Goal: Transaction & Acquisition: Purchase product/service

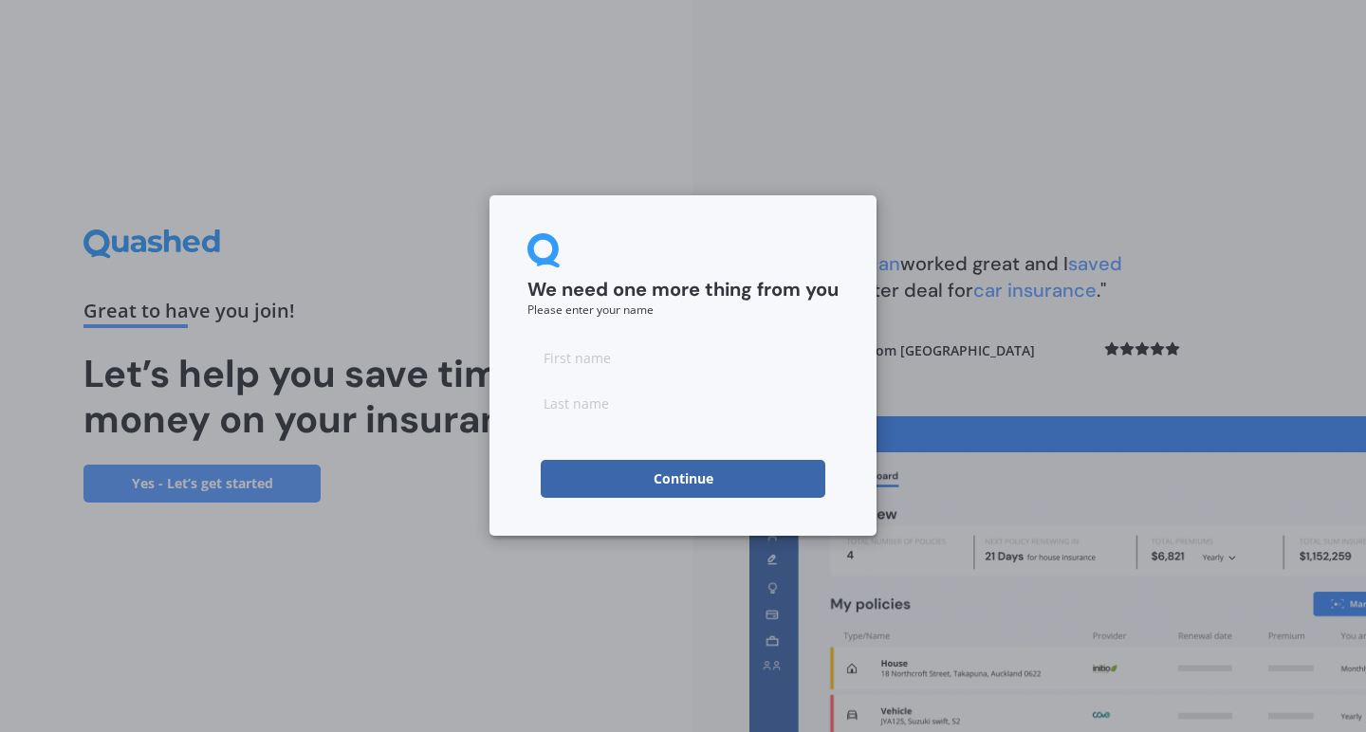
click at [592, 368] on input at bounding box center [682, 358] width 311 height 38
type input "[PERSON_NAME]"
type input "Stone"
click at [705, 437] on form "We need one more thing from you Please enter your name [PERSON_NAME] Continue" at bounding box center [682, 365] width 311 height 265
click at [698, 480] on button "Continue" at bounding box center [683, 479] width 285 height 38
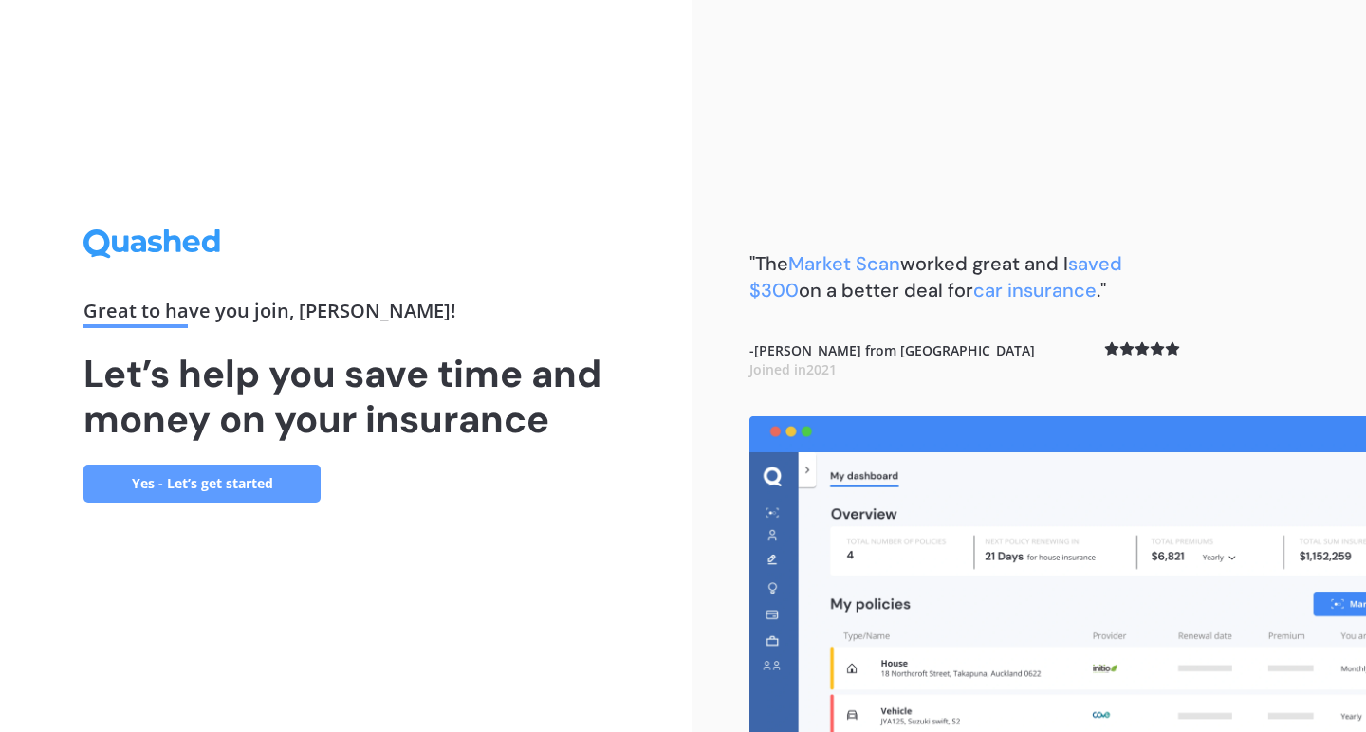
click at [231, 483] on link "Yes - Let’s get started" at bounding box center [201, 484] width 237 height 38
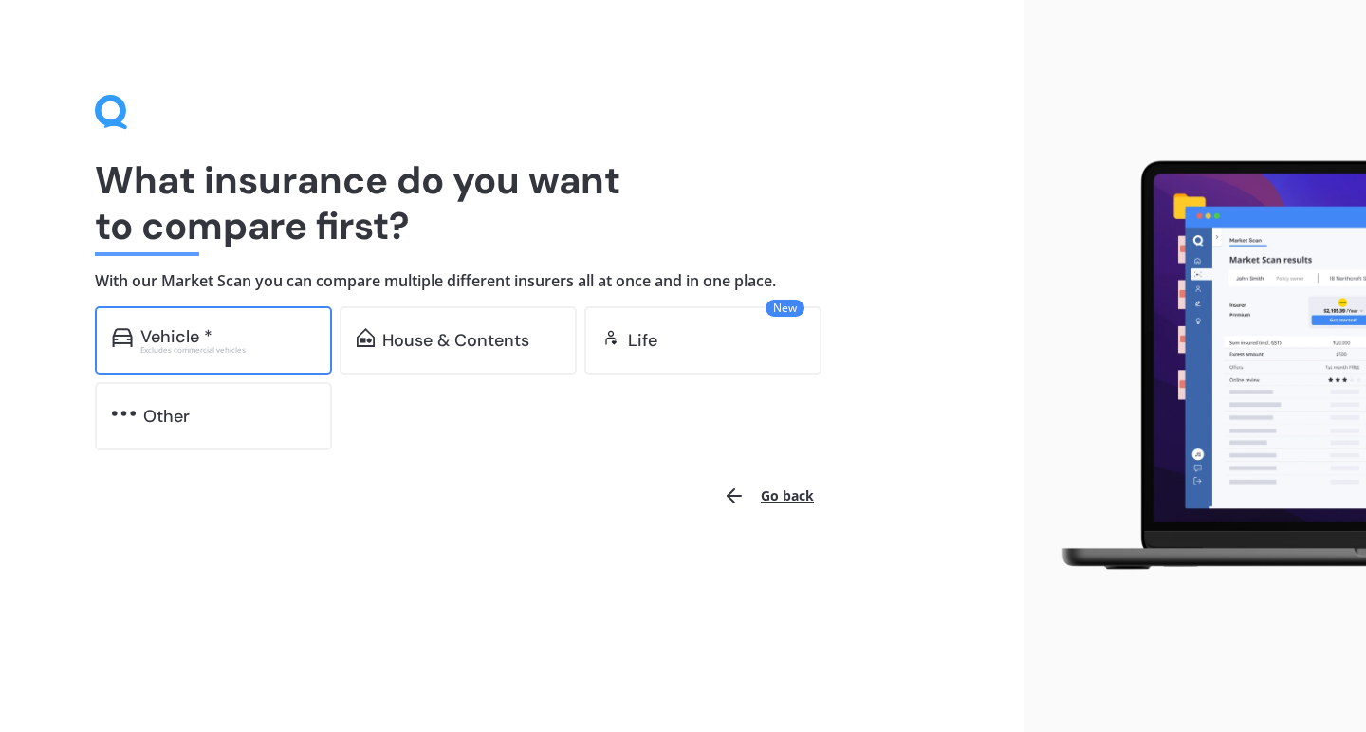
click at [194, 346] on div "Excludes commercial vehicles" at bounding box center [227, 350] width 175 height 8
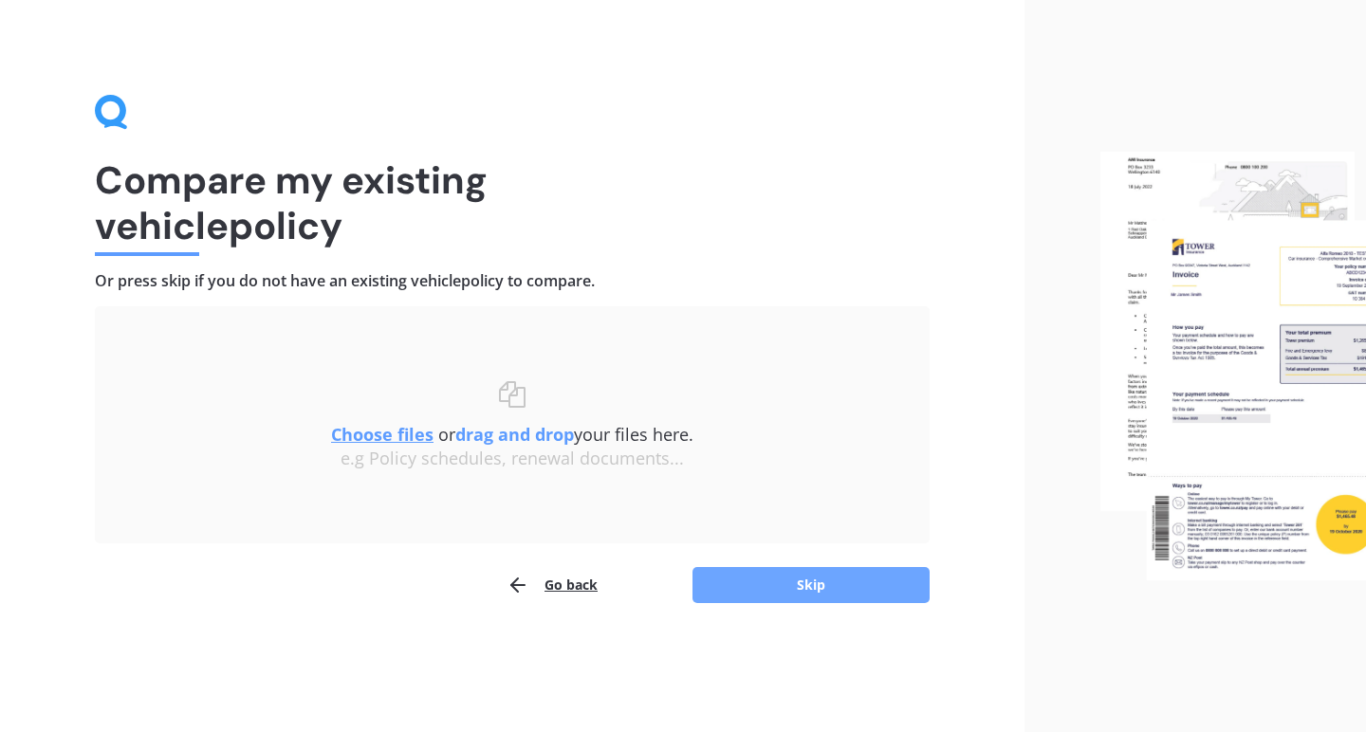
click at [833, 585] on button "Skip" at bounding box center [811, 585] width 237 height 36
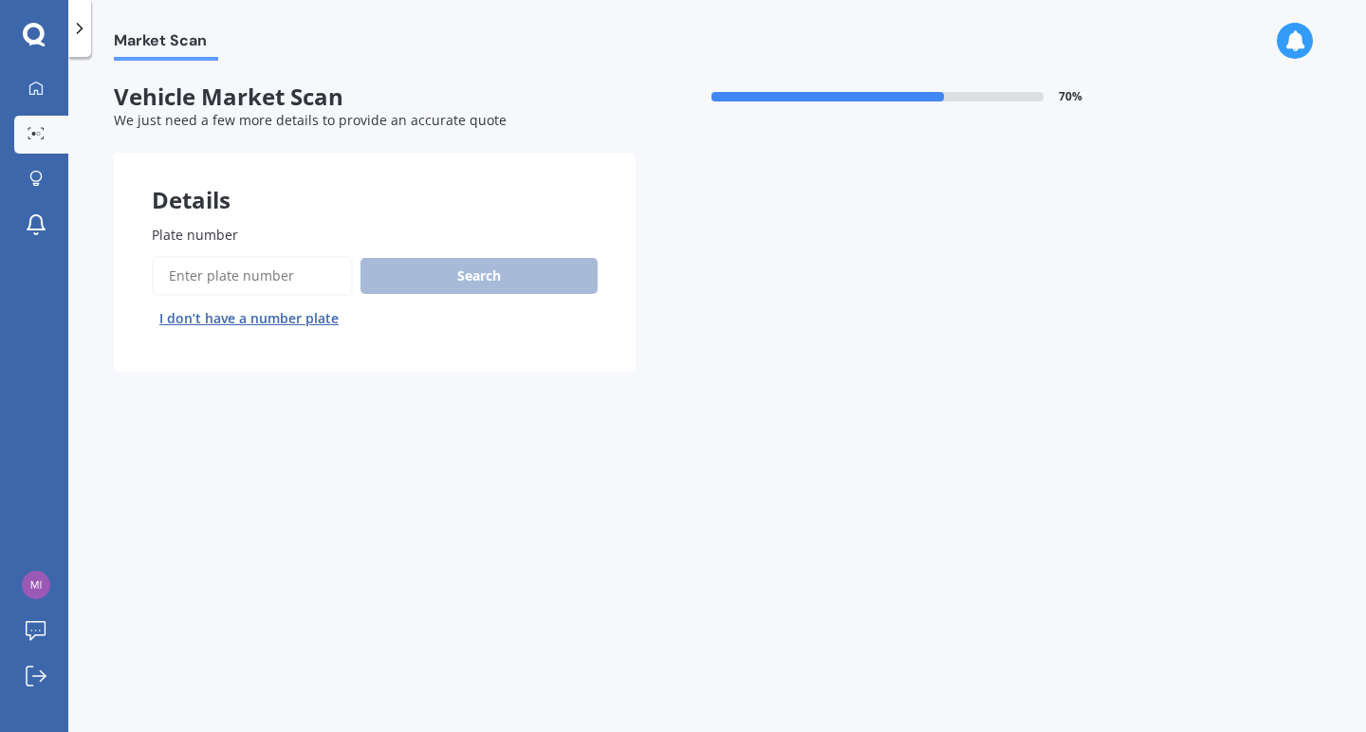
click at [263, 270] on input "Plate number" at bounding box center [252, 276] width 201 height 40
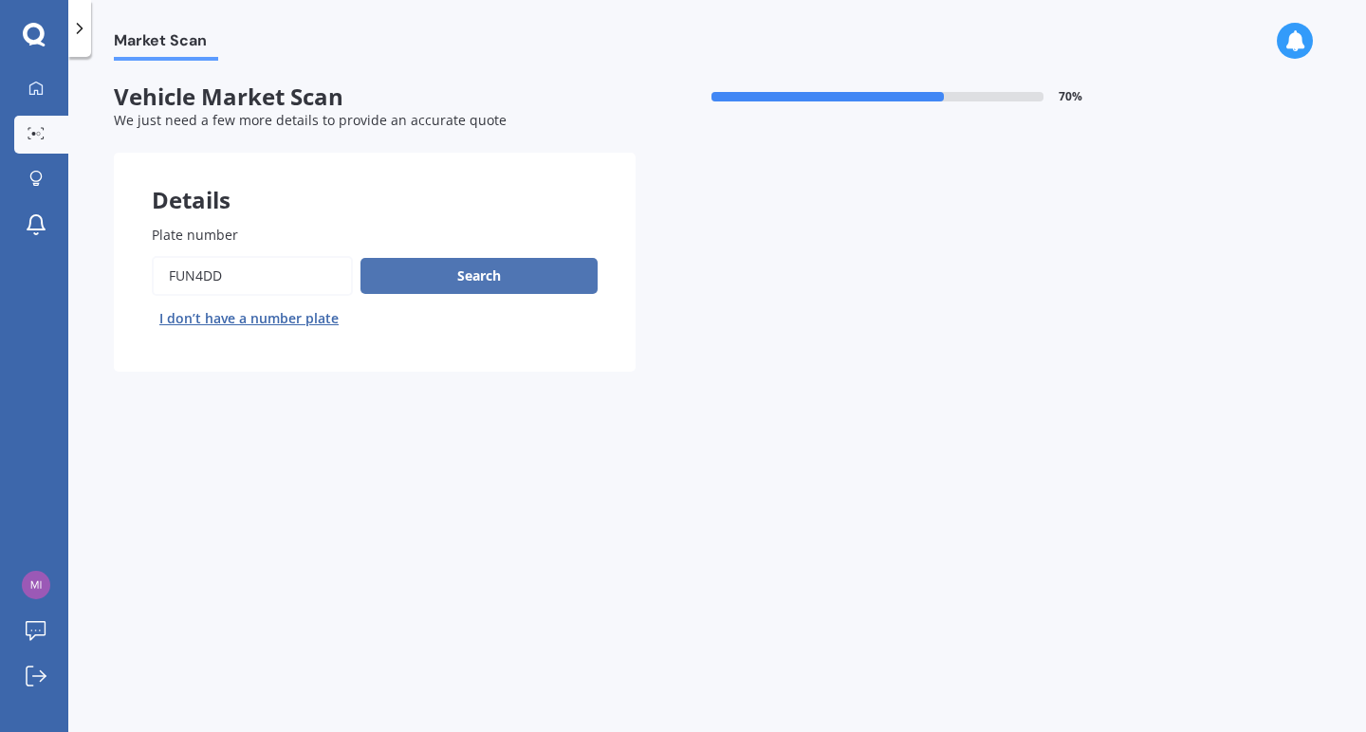
type input "FUN4DD"
click at [462, 271] on button "Search" at bounding box center [479, 276] width 237 height 36
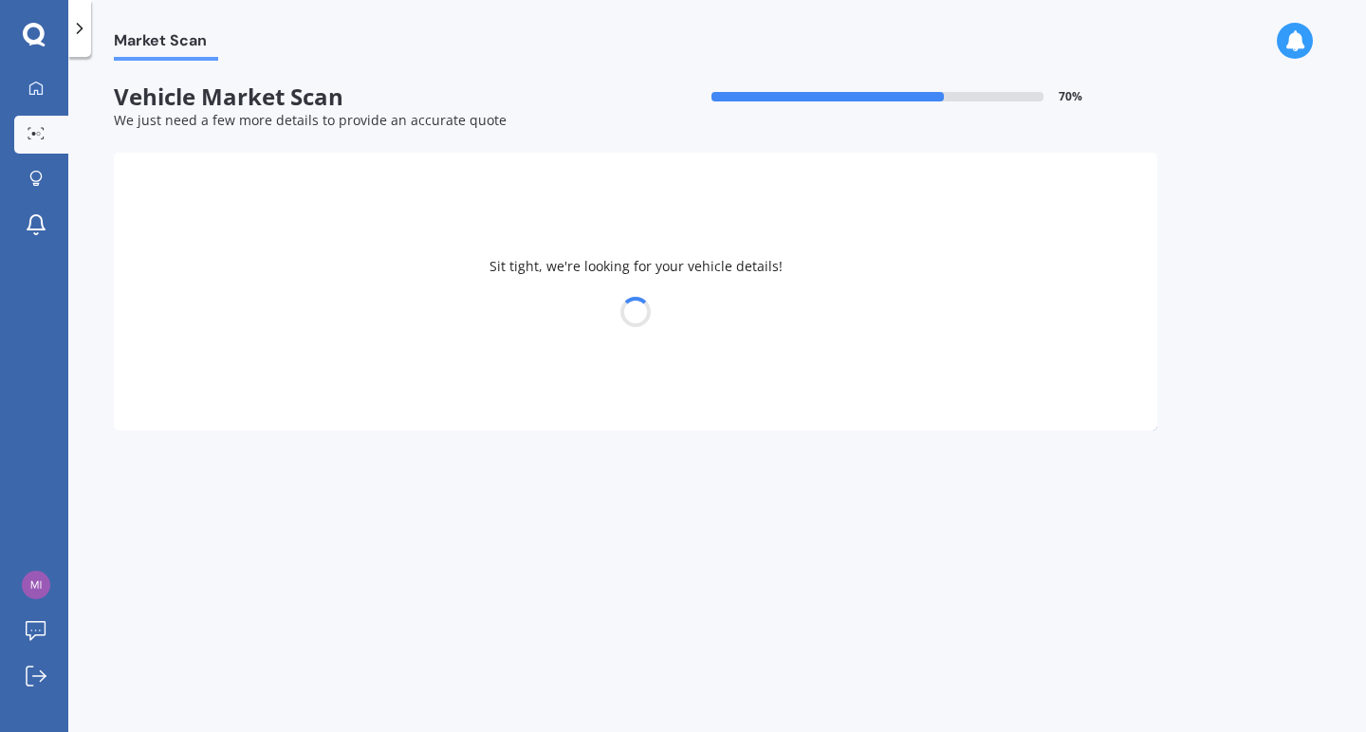
select select "HONDA"
select select "JAZZ"
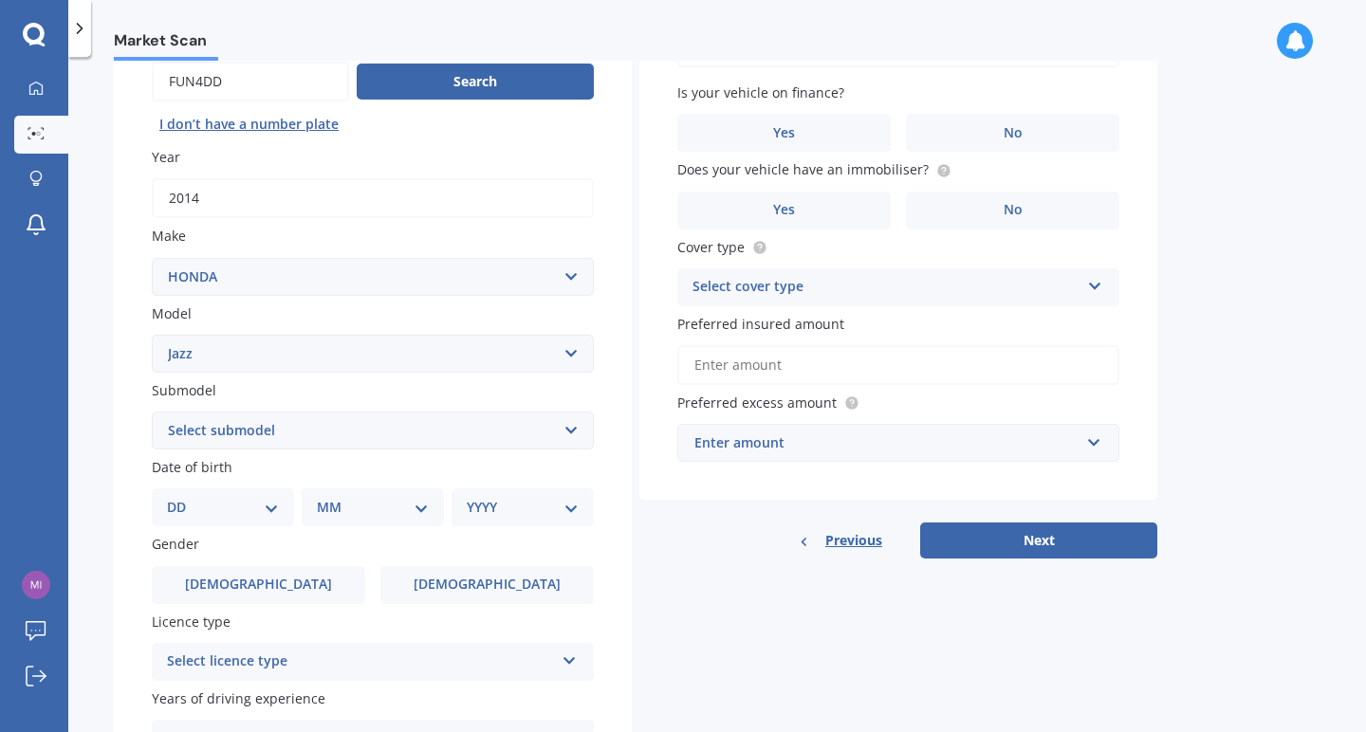
scroll to position [200, 0]
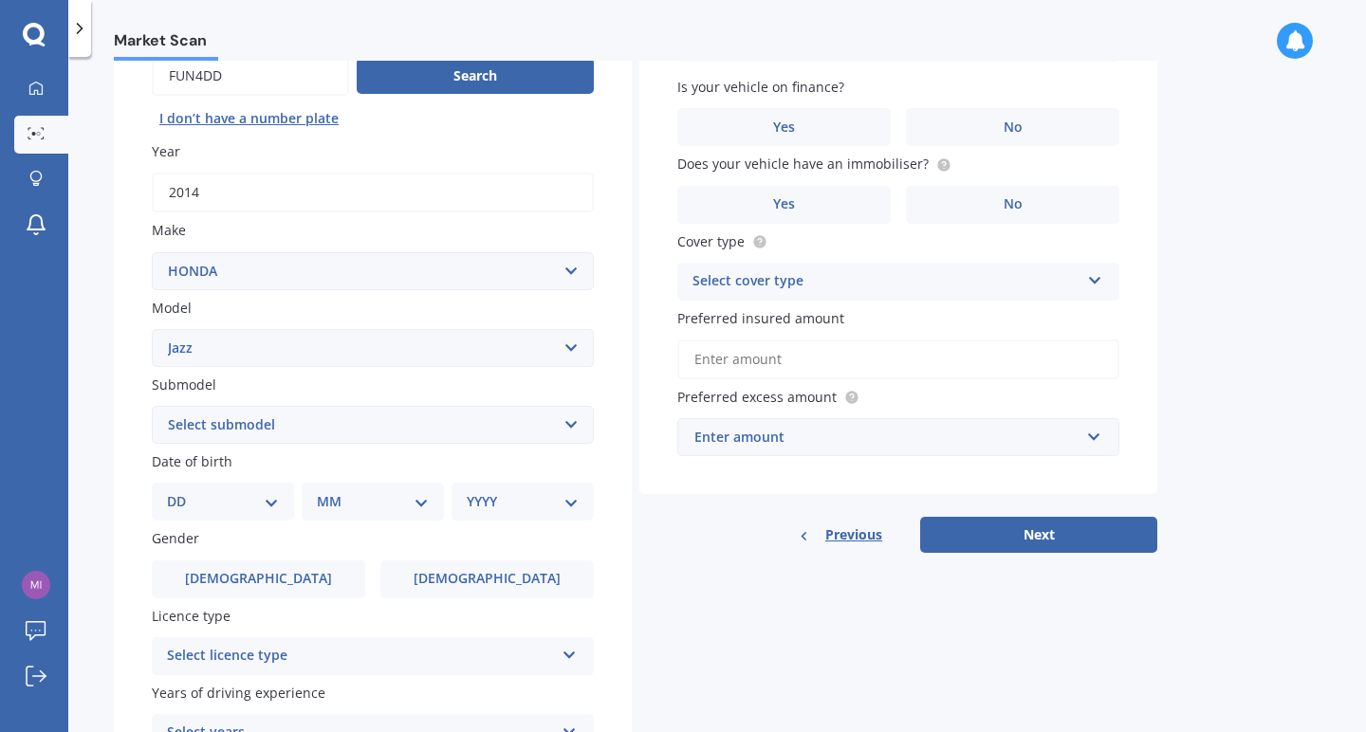
select select "04"
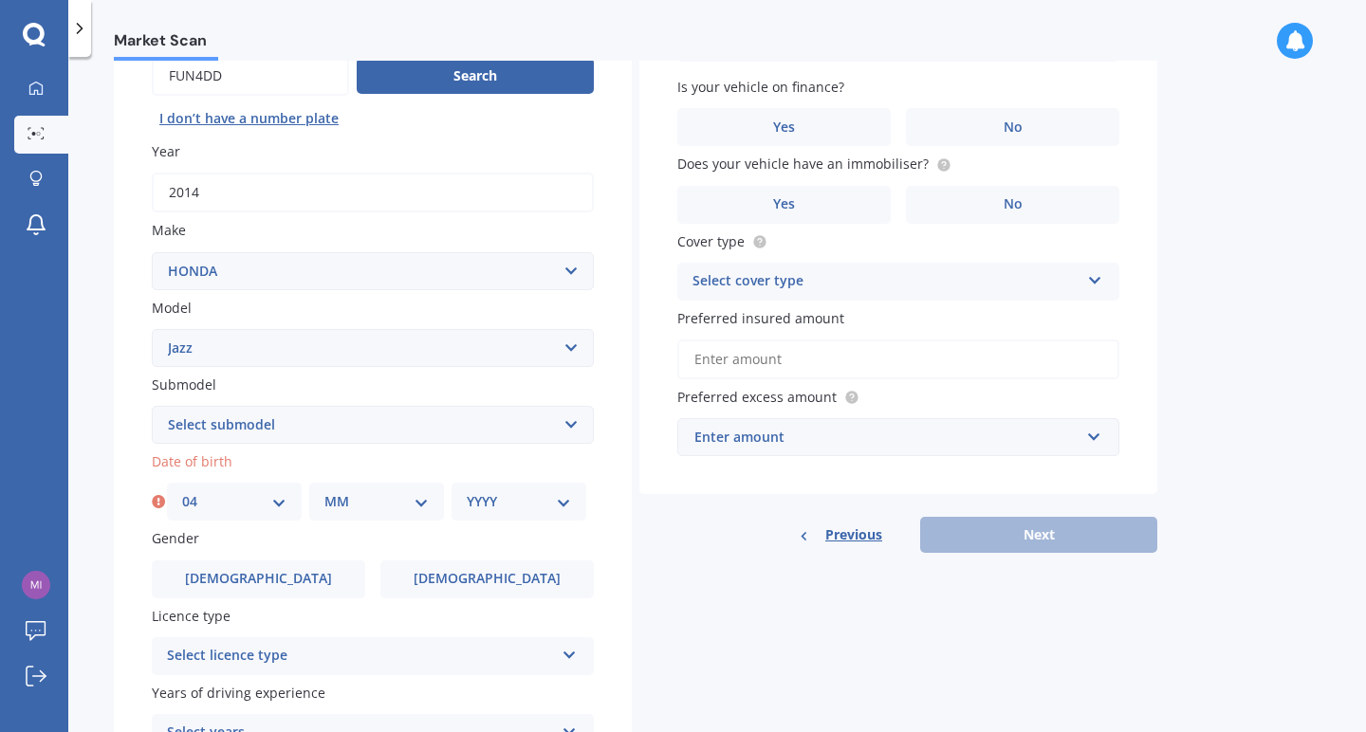
select select "05"
select select "1976"
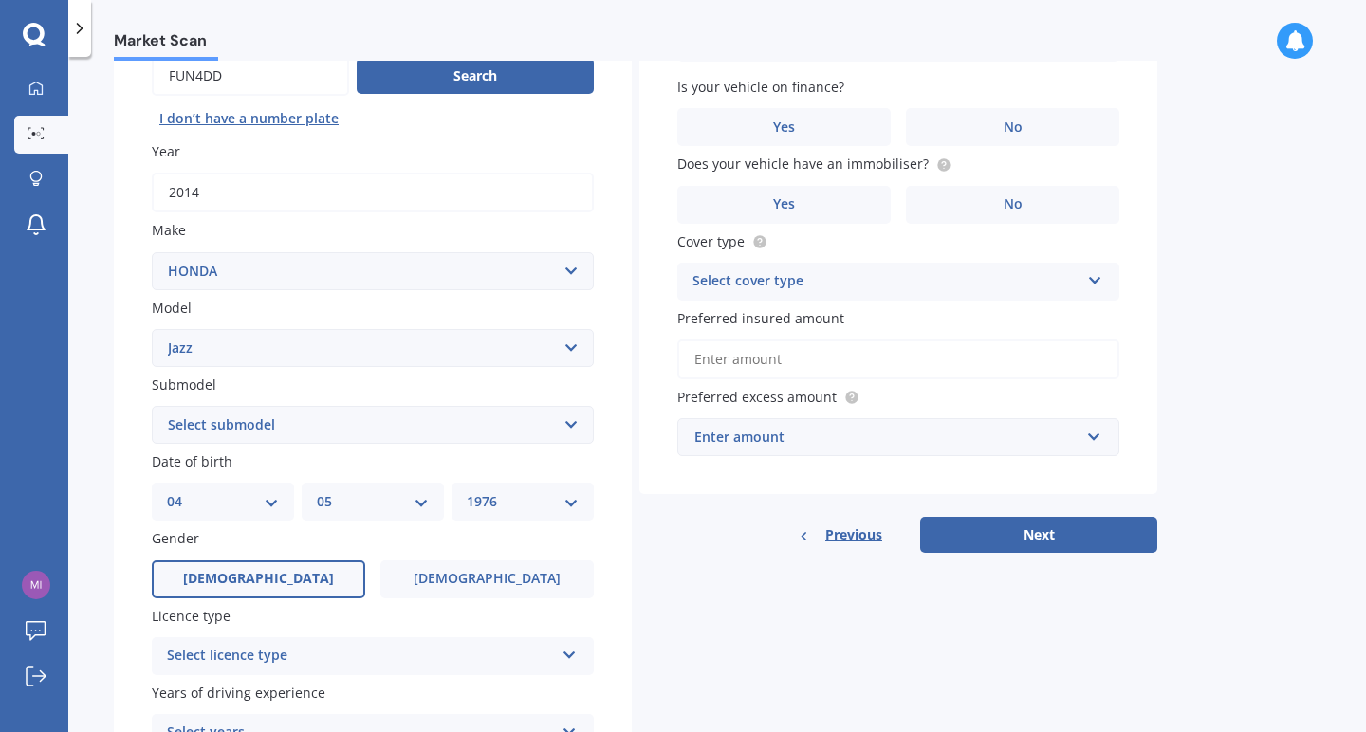
click at [314, 568] on label "[DEMOGRAPHIC_DATA]" at bounding box center [258, 580] width 213 height 38
click at [0, 0] on input "[DEMOGRAPHIC_DATA]" at bounding box center [0, 0] width 0 height 0
click at [574, 645] on icon at bounding box center [570, 651] width 16 height 13
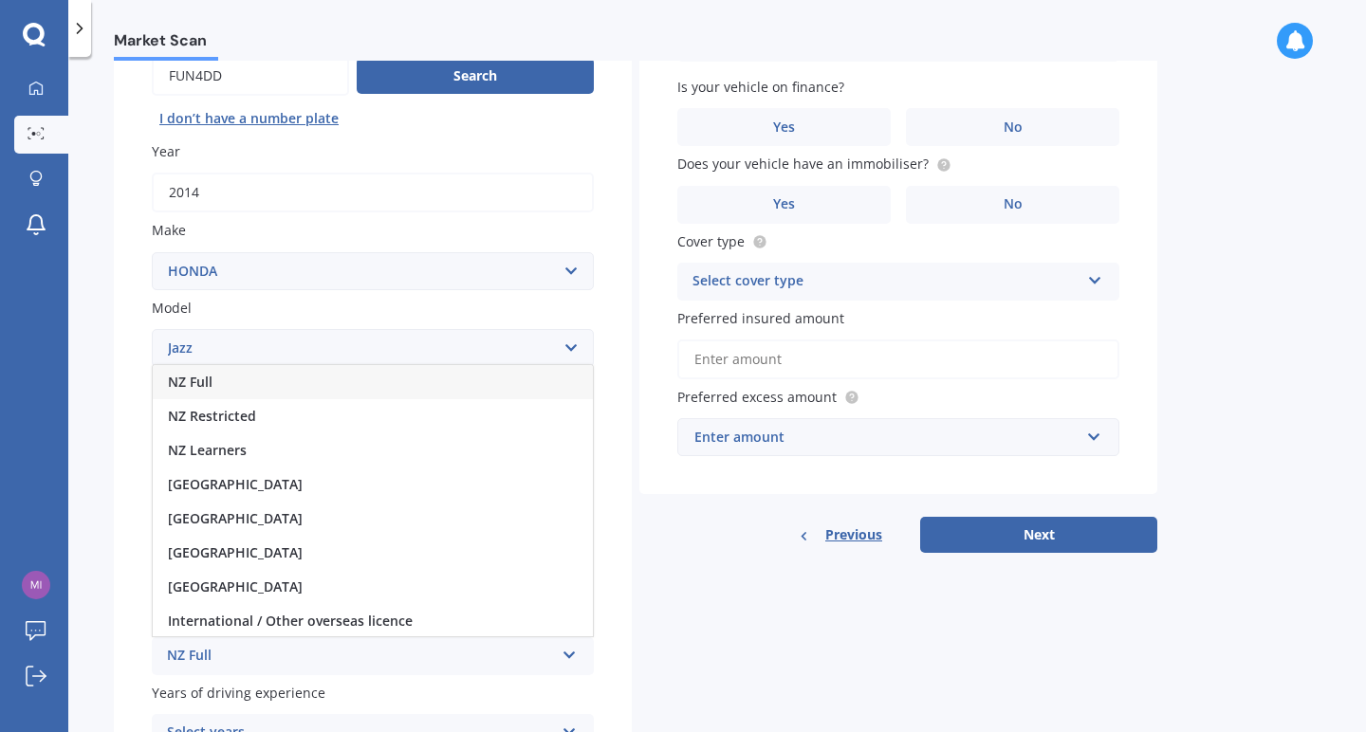
click at [253, 372] on div "NZ Full" at bounding box center [373, 382] width 440 height 34
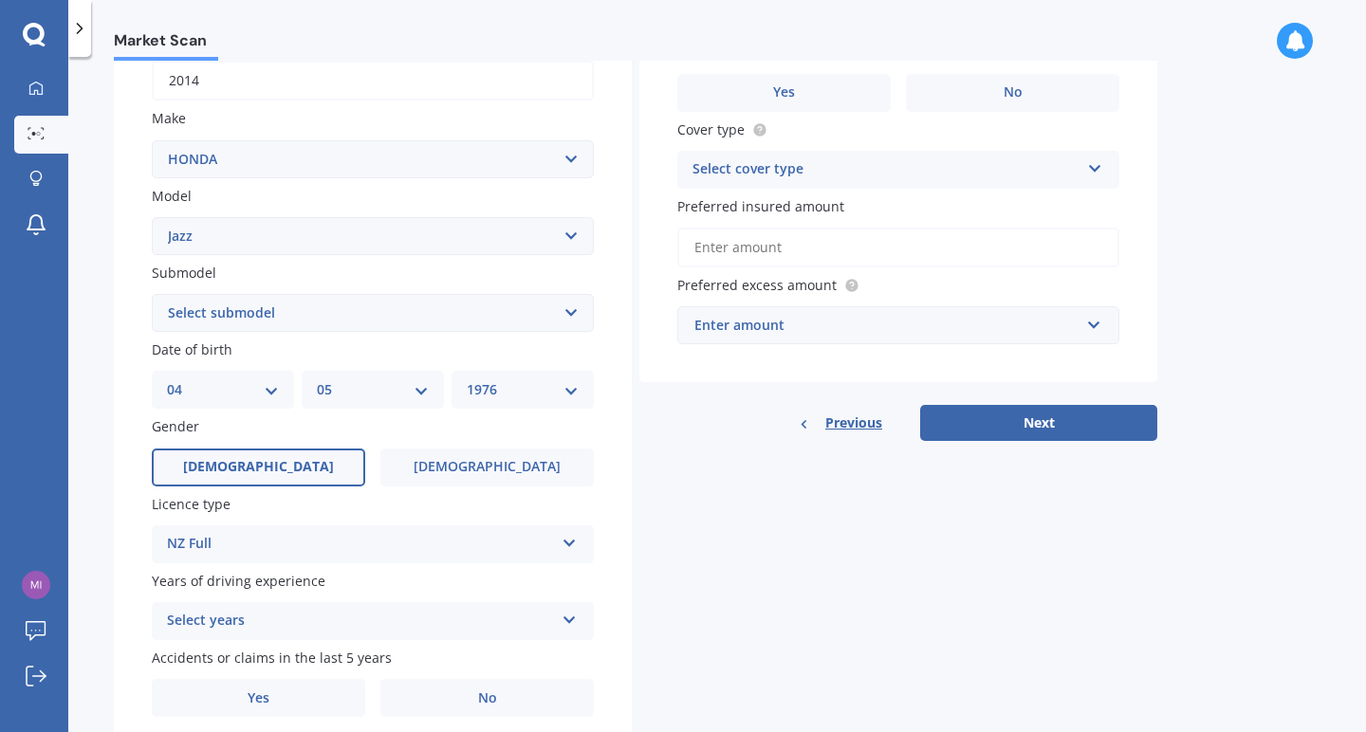
scroll to position [320, 0]
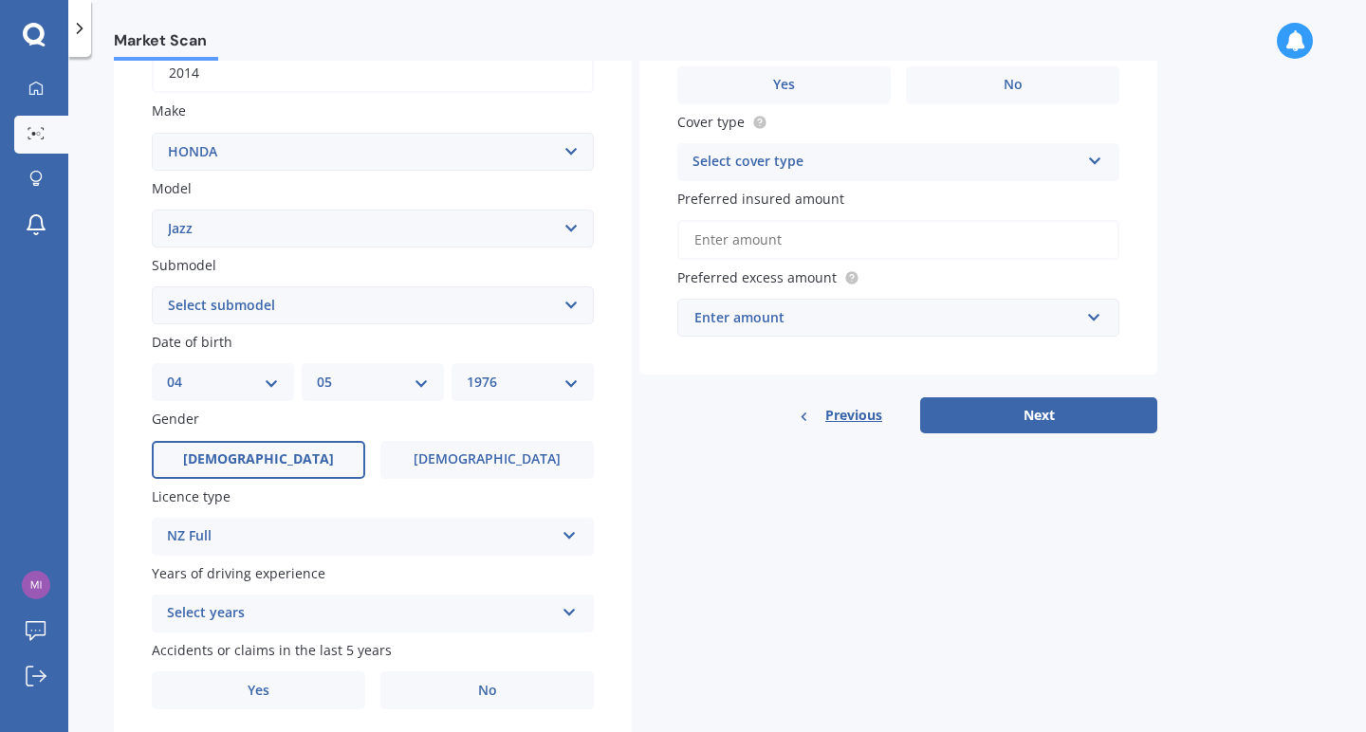
click at [574, 603] on icon at bounding box center [570, 608] width 16 height 13
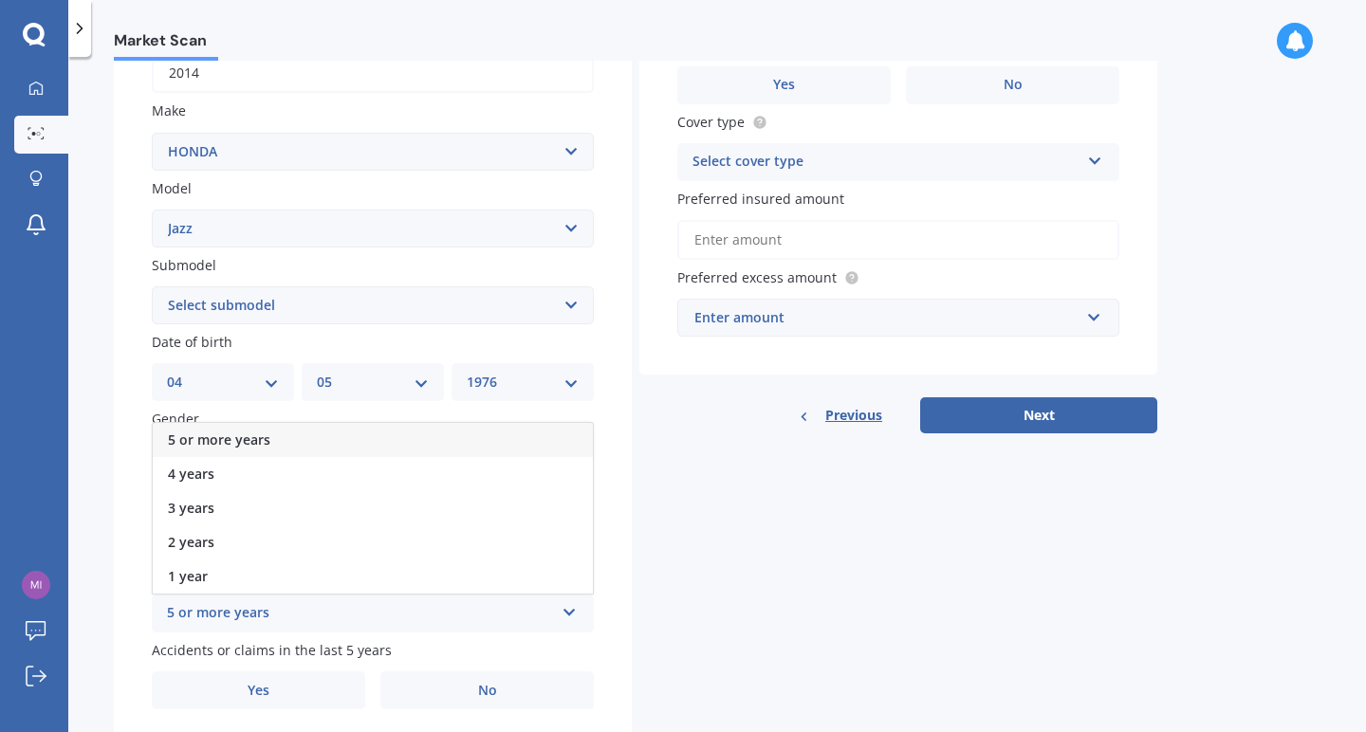
click at [443, 427] on div "5 or more years" at bounding box center [373, 440] width 440 height 34
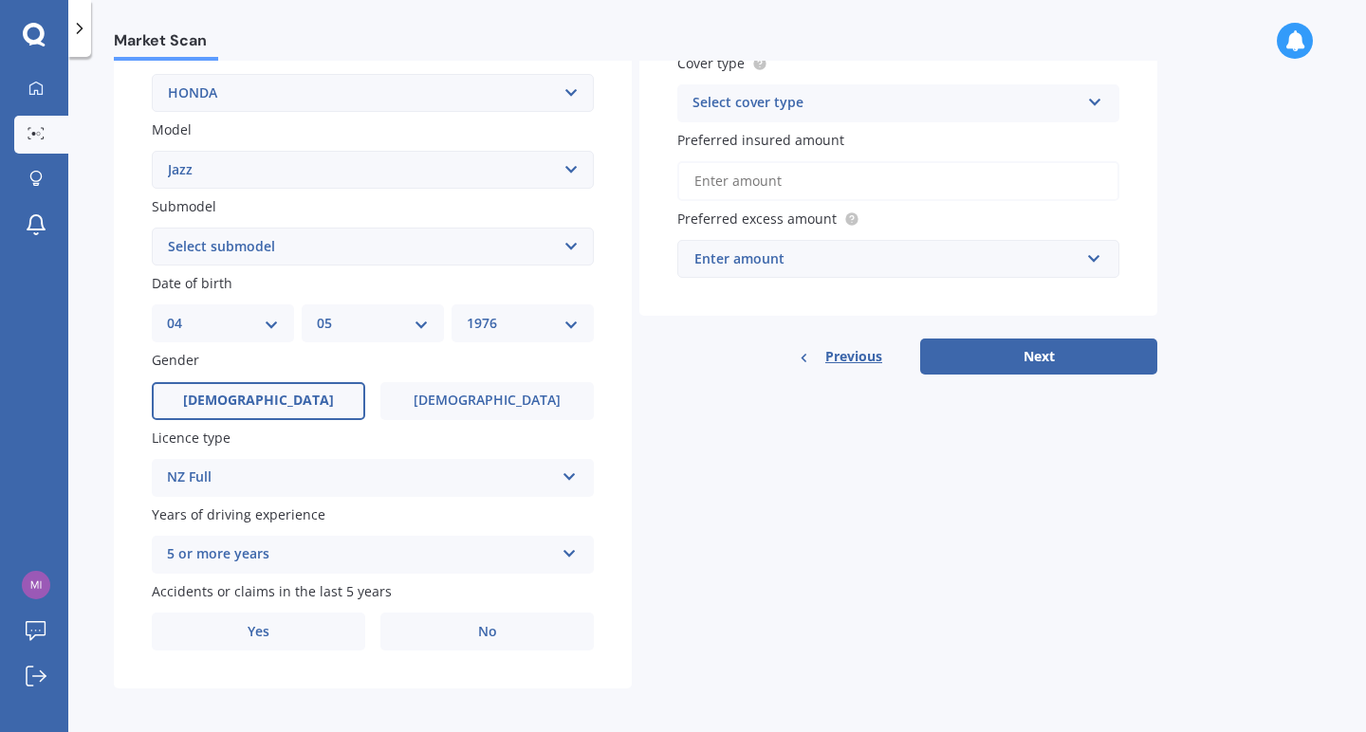
scroll to position [378, 0]
click at [486, 625] on span "No" at bounding box center [487, 633] width 19 height 16
click at [0, 0] on input "No" at bounding box center [0, 0] width 0 height 0
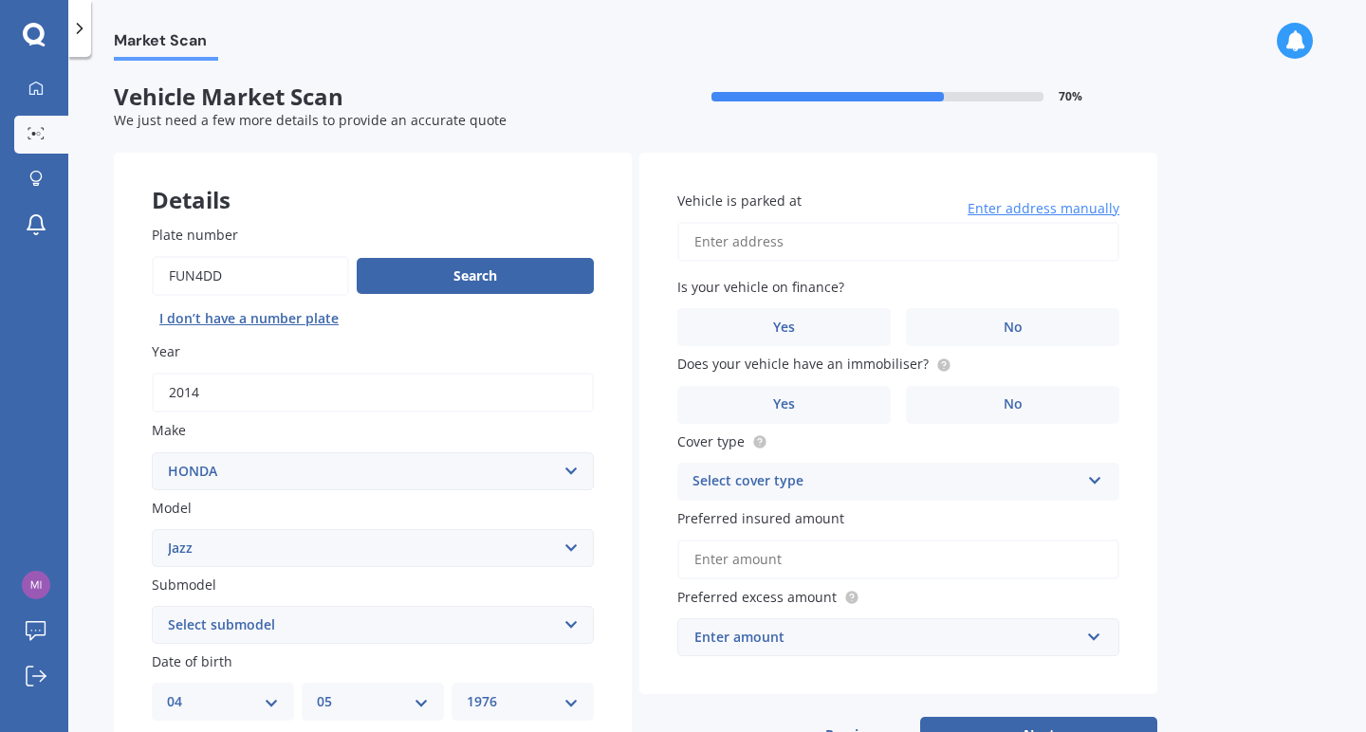
scroll to position [0, 0]
type input "[STREET_ADDRESS]"
click at [981, 327] on label "No" at bounding box center [1012, 327] width 213 height 38
click at [0, 0] on input "No" at bounding box center [0, 0] width 0 height 0
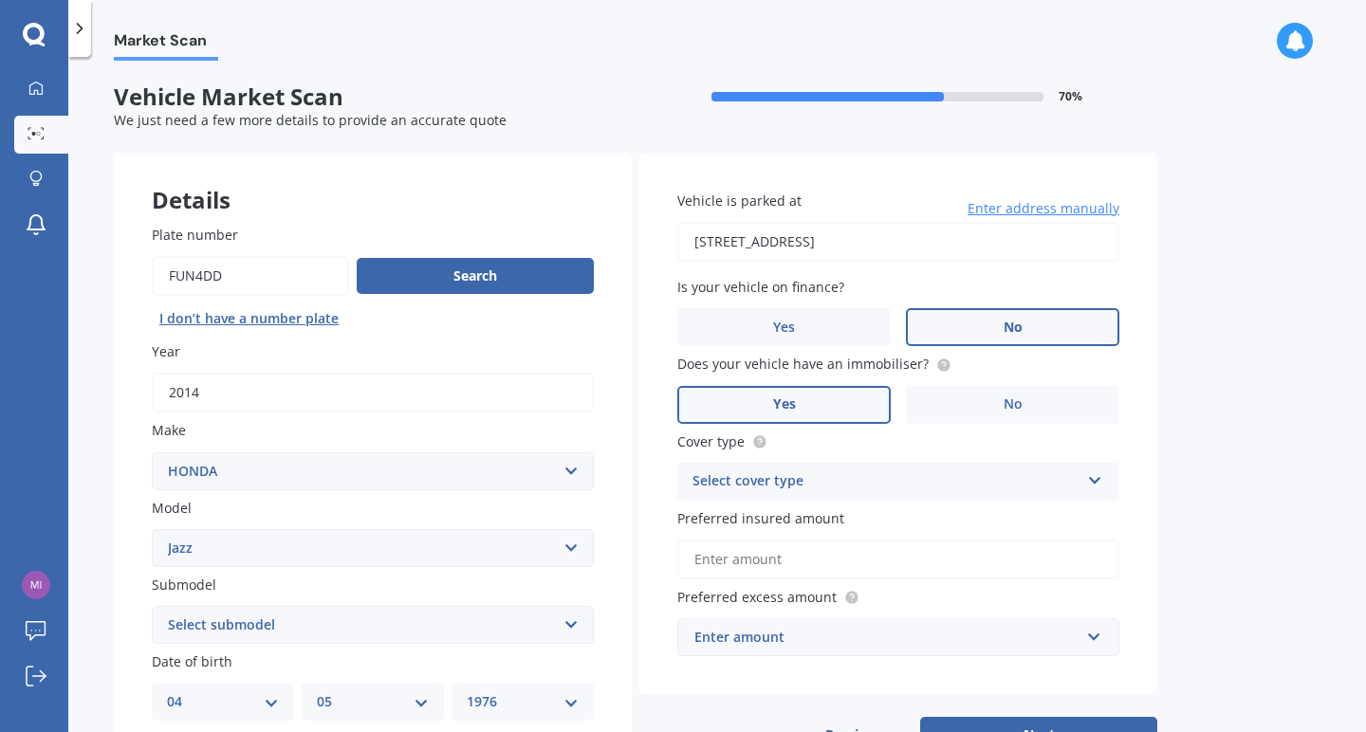
click at [847, 398] on label "Yes" at bounding box center [783, 405] width 213 height 38
click at [0, 0] on input "Yes" at bounding box center [0, 0] width 0 height 0
click at [1094, 473] on icon at bounding box center [1095, 477] width 16 height 13
click at [964, 517] on div "Comprehensive" at bounding box center [898, 519] width 440 height 34
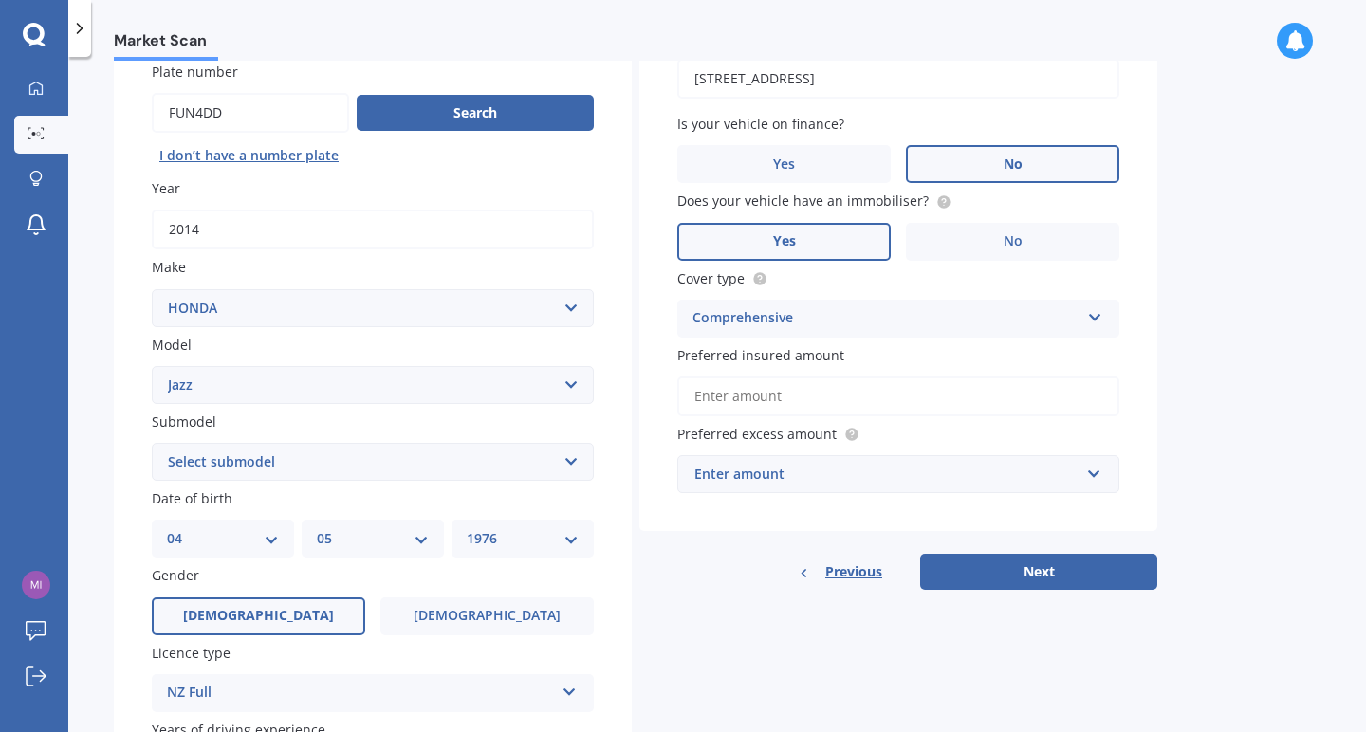
scroll to position [167, 0]
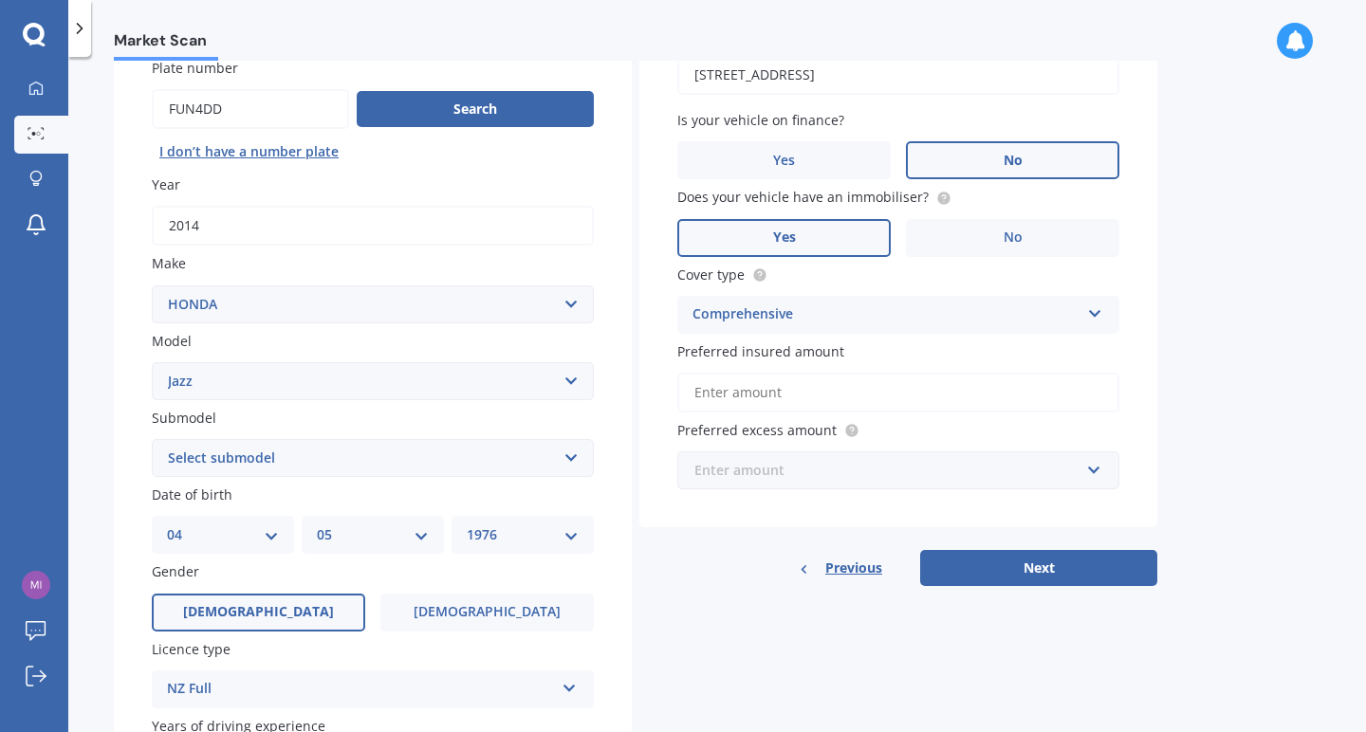
click at [1097, 468] on input "text" at bounding box center [891, 471] width 425 height 36
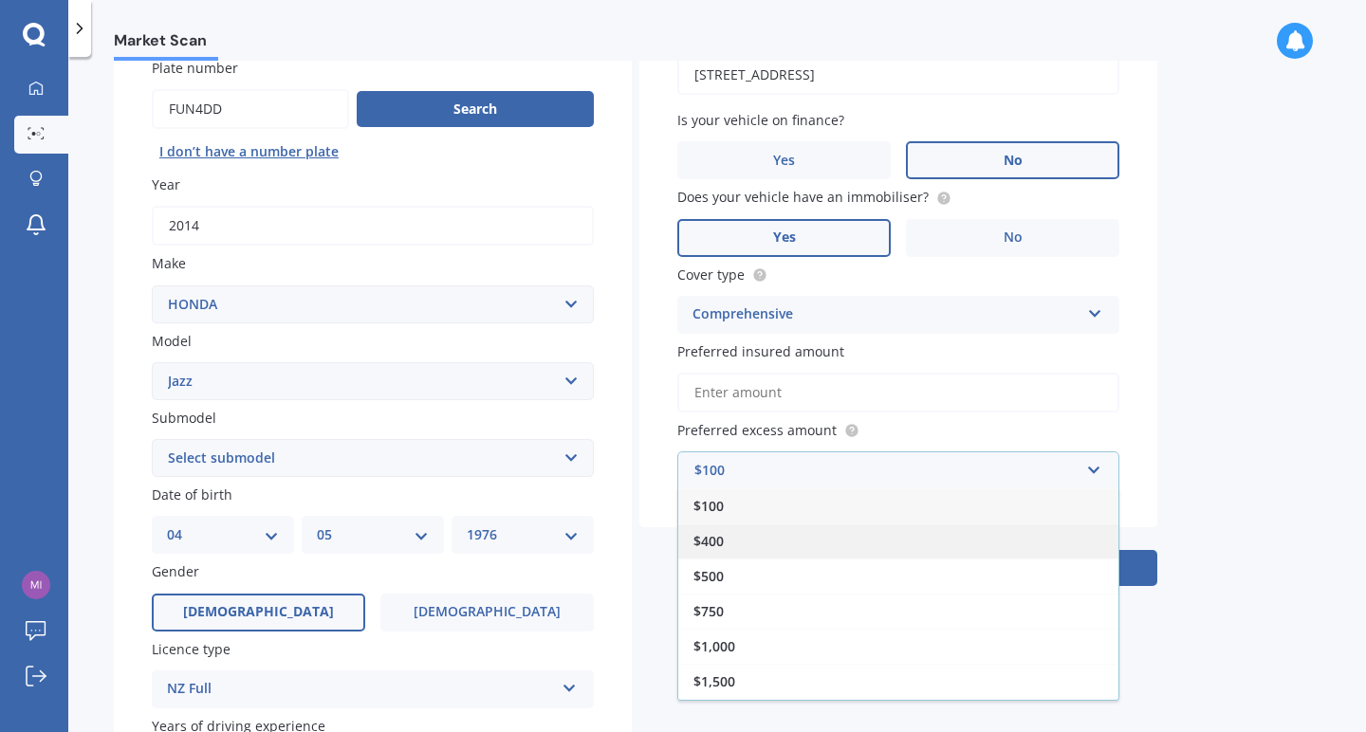
click at [962, 532] on div "$400" at bounding box center [898, 541] width 440 height 35
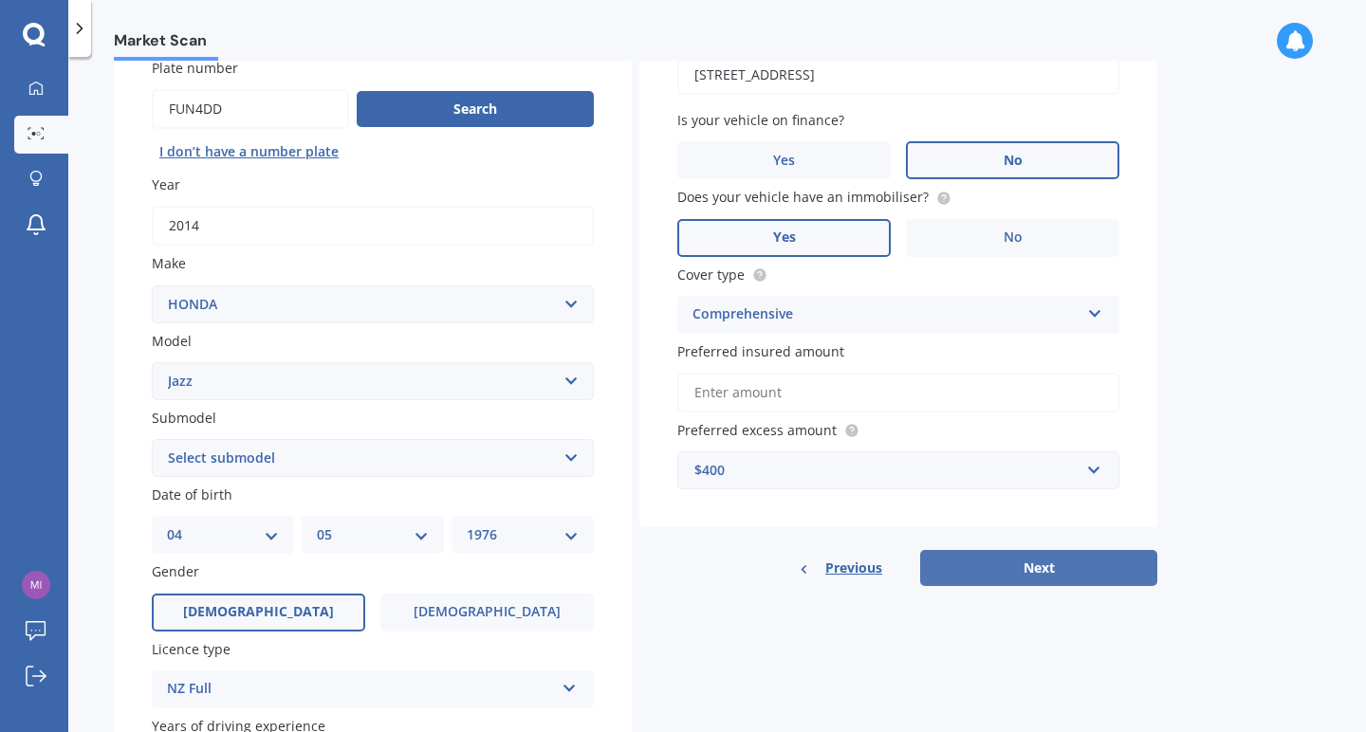
click at [1046, 564] on button "Next" at bounding box center [1038, 568] width 237 height 36
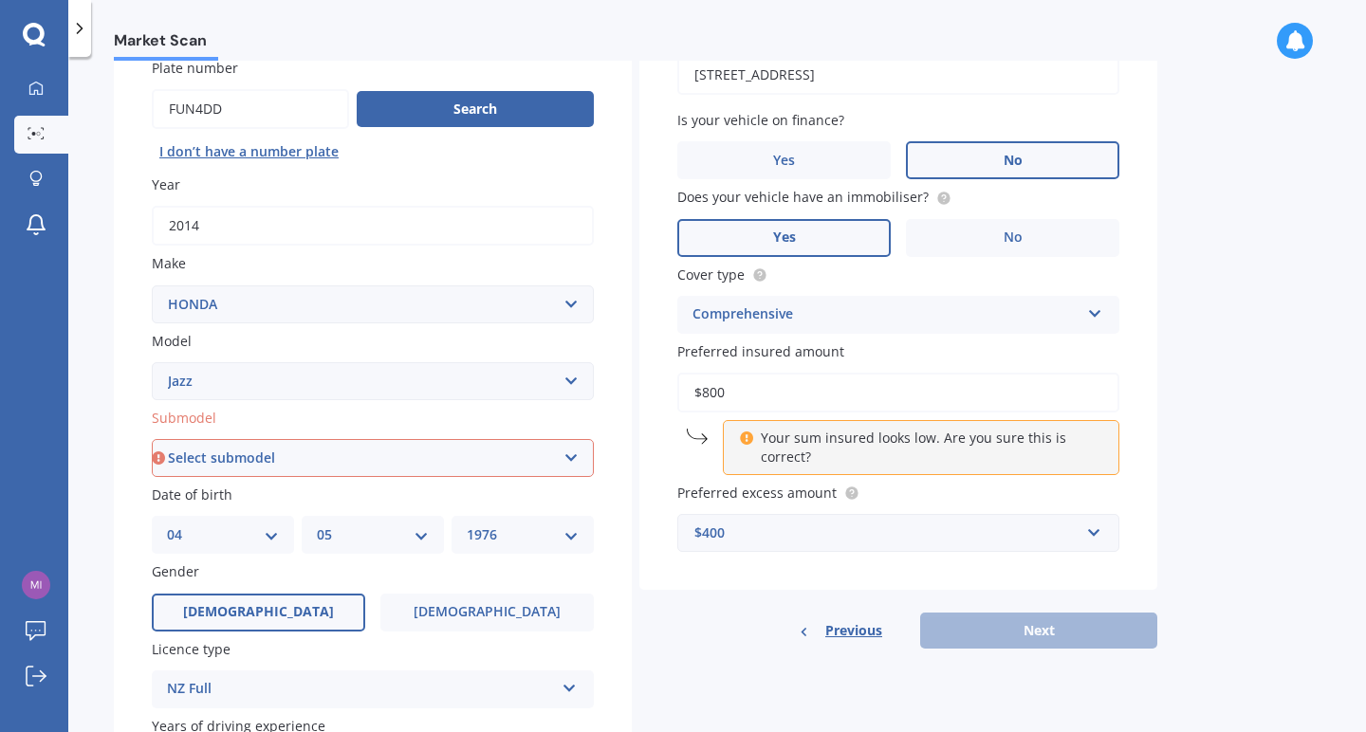
type input "$8,000"
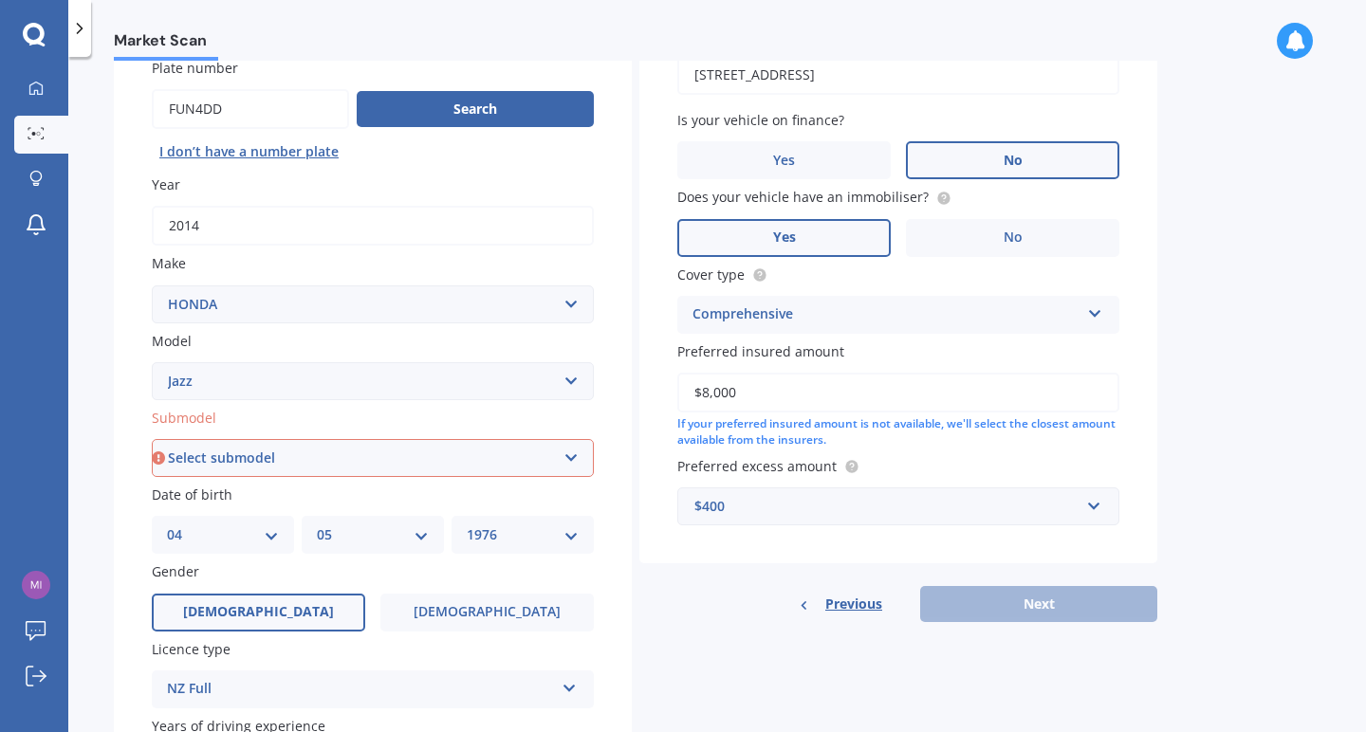
click at [1020, 642] on div "Details Plate number Search I don’t have a number plate Year [DATE] Make Select…" at bounding box center [636, 444] width 1044 height 916
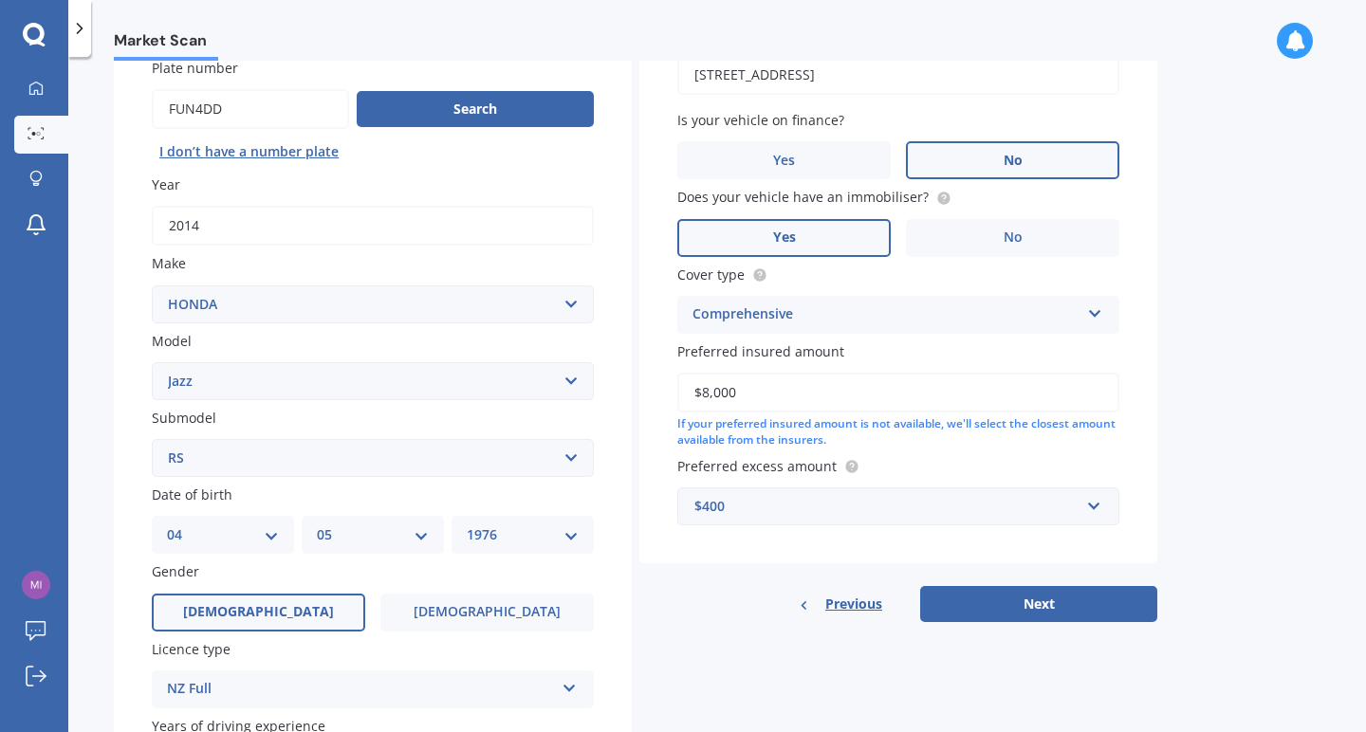
select select "1.5 SPORTS"
click at [1041, 600] on button "Next" at bounding box center [1038, 604] width 237 height 36
select select "04"
select select "05"
select select "1976"
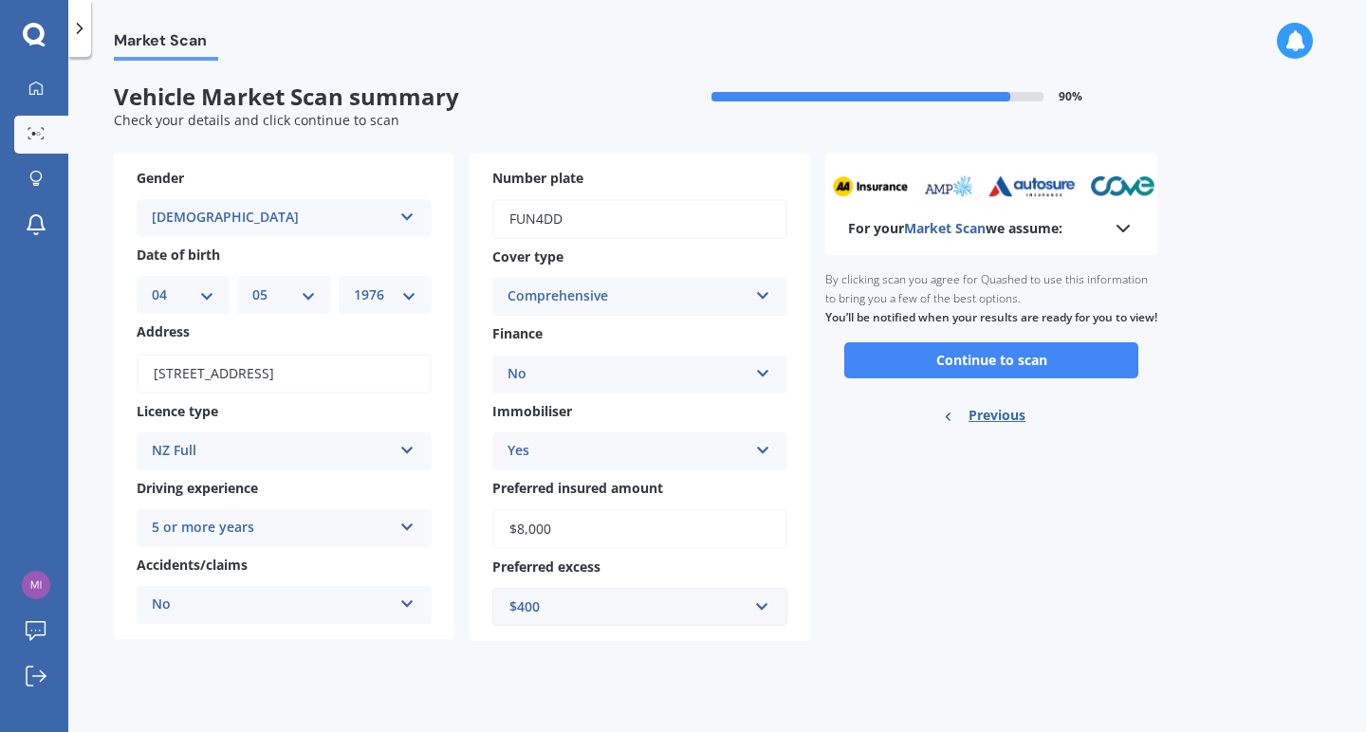
scroll to position [0, 0]
click at [1125, 222] on icon at bounding box center [1123, 228] width 23 height 23
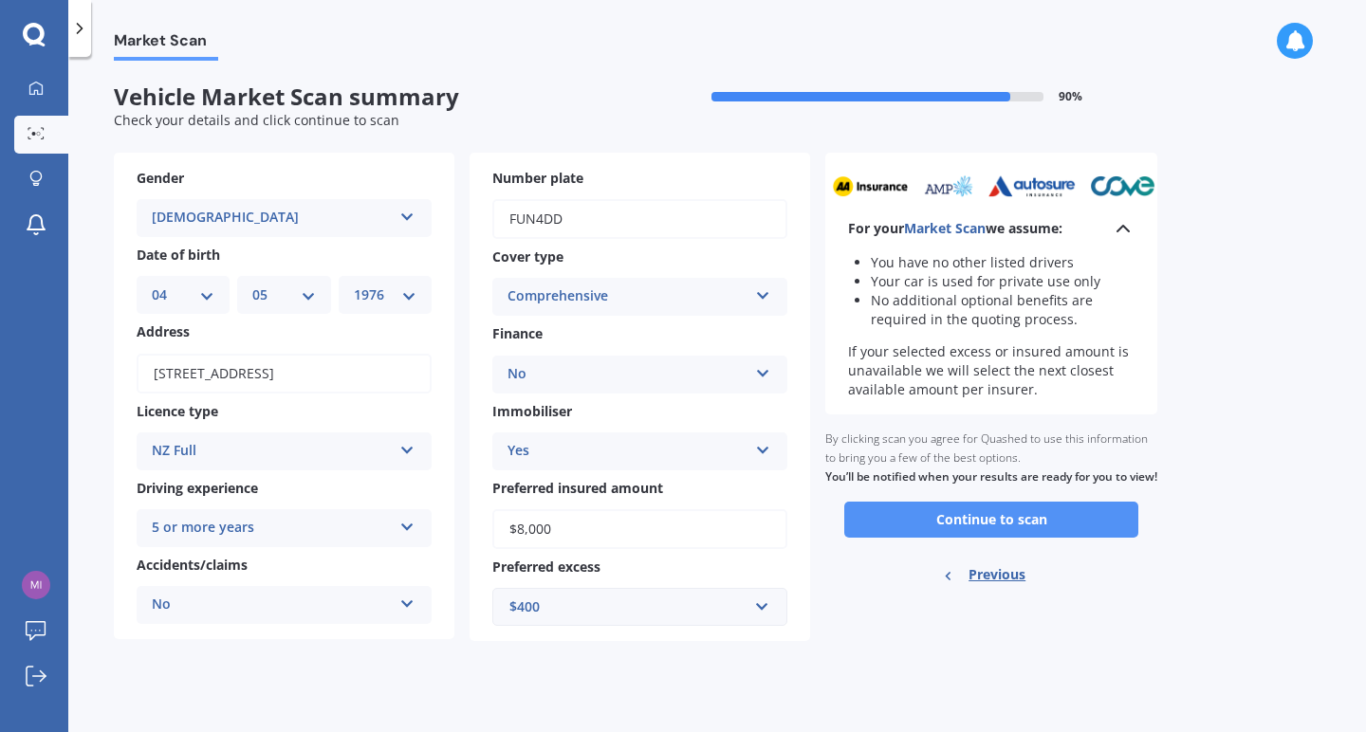
click at [1019, 527] on button "Continue to scan" at bounding box center [991, 520] width 294 height 36
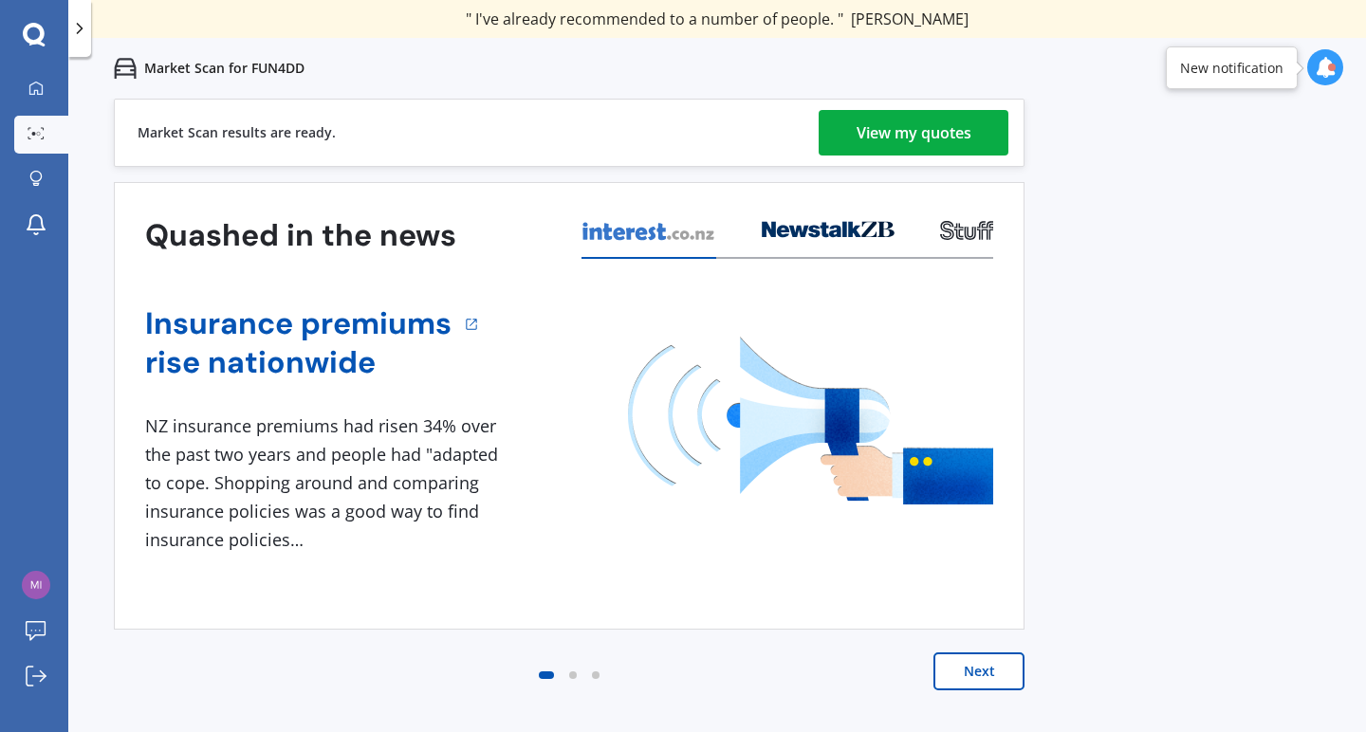
click at [921, 132] on div "View my quotes" at bounding box center [914, 133] width 115 height 46
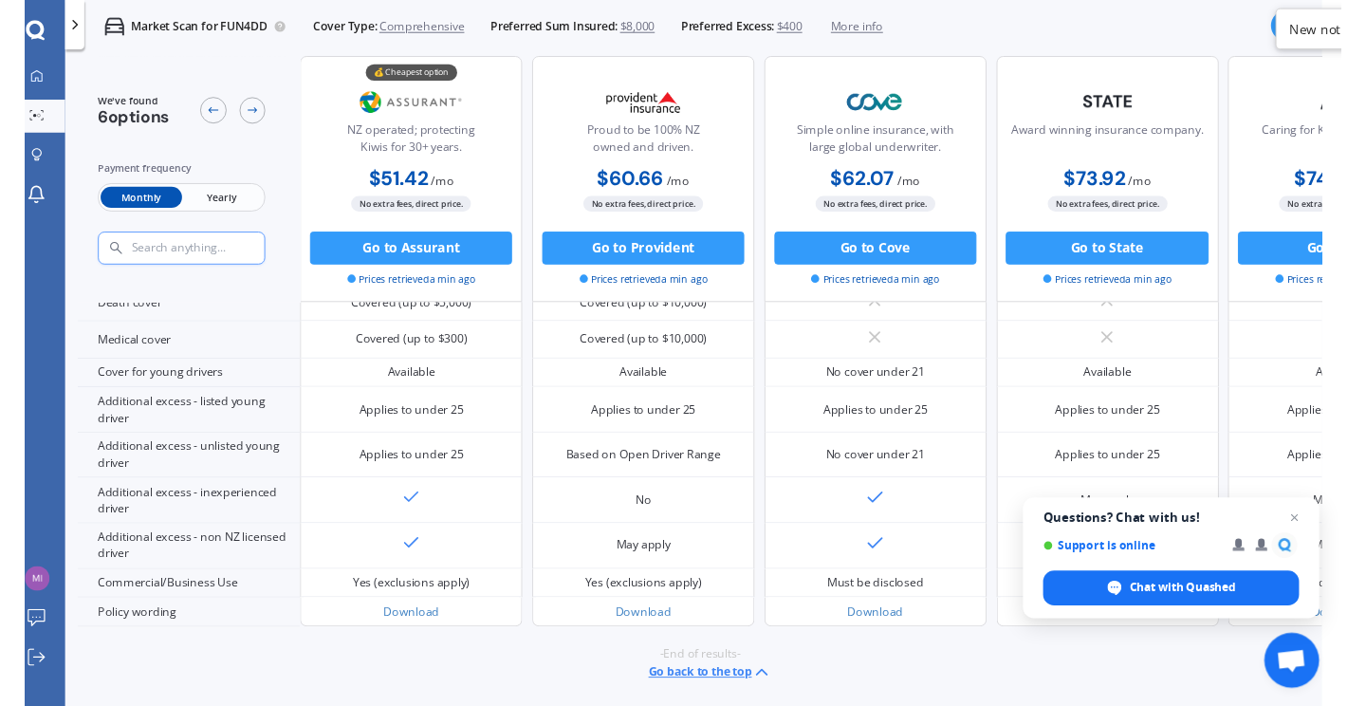
scroll to position [884, 0]
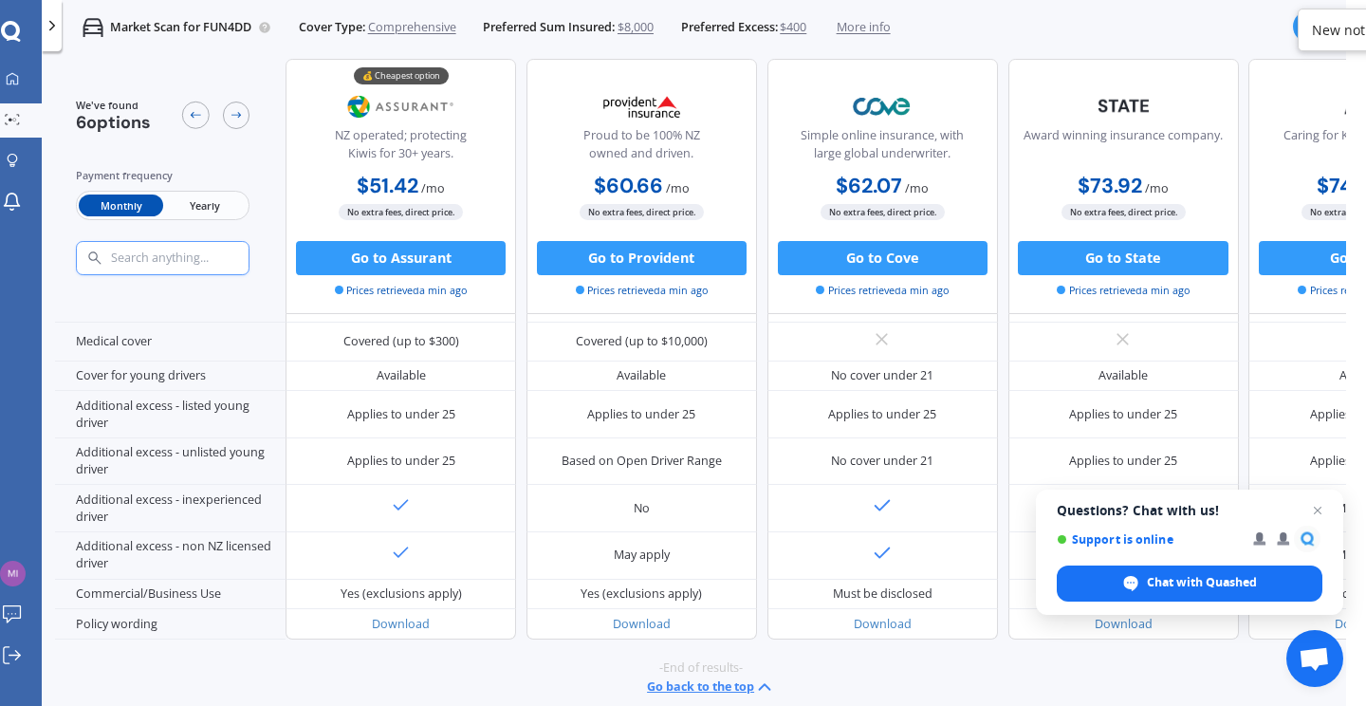
click at [213, 209] on span "Yearly" at bounding box center [204, 205] width 83 height 22
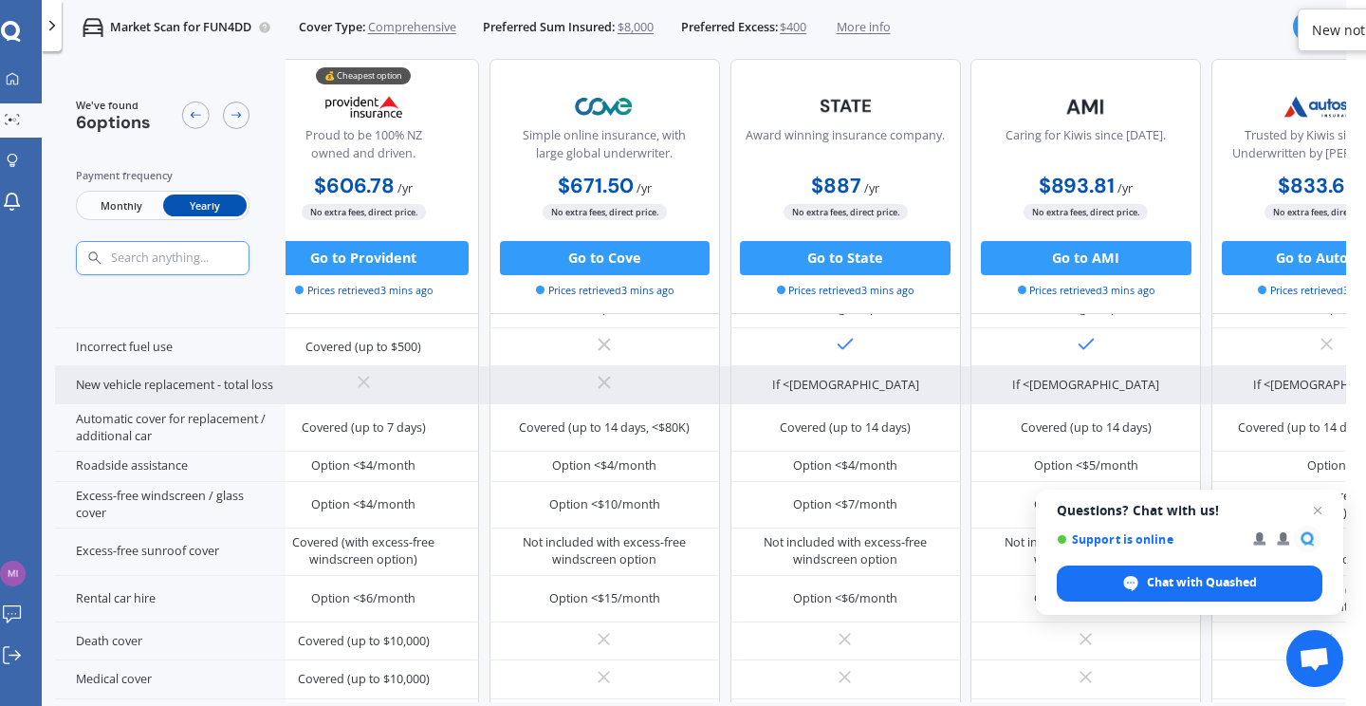
scroll to position [509, 310]
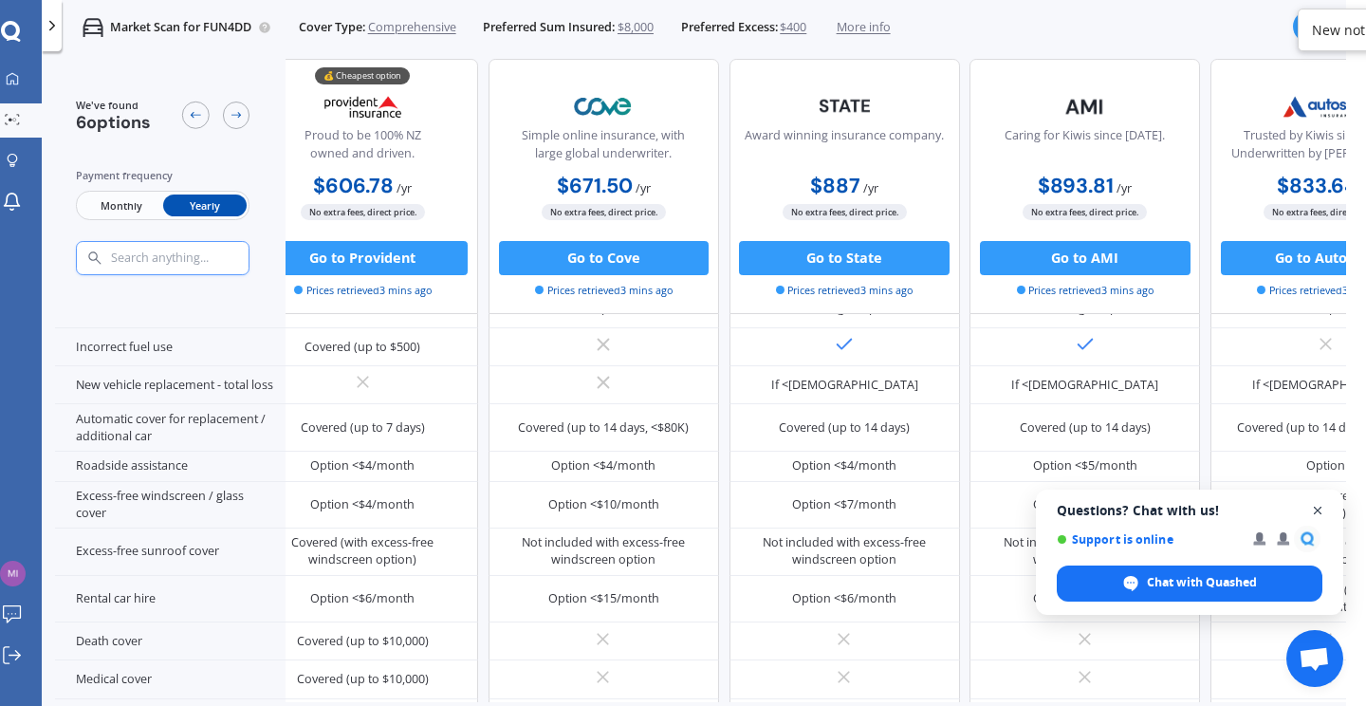
click at [1321, 511] on span "Close chat" at bounding box center [1318, 511] width 24 height 24
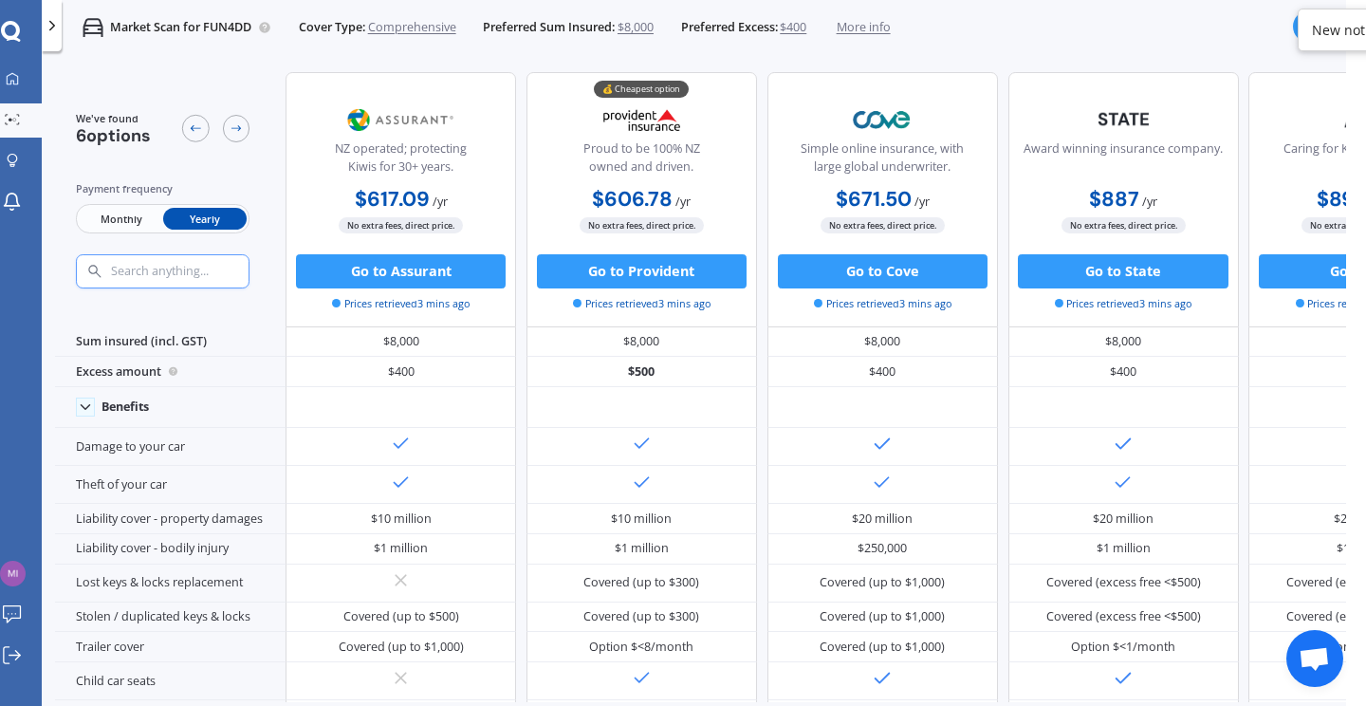
scroll to position [0, 0]
click at [657, 272] on button "Go to Provident" at bounding box center [642, 271] width 210 height 34
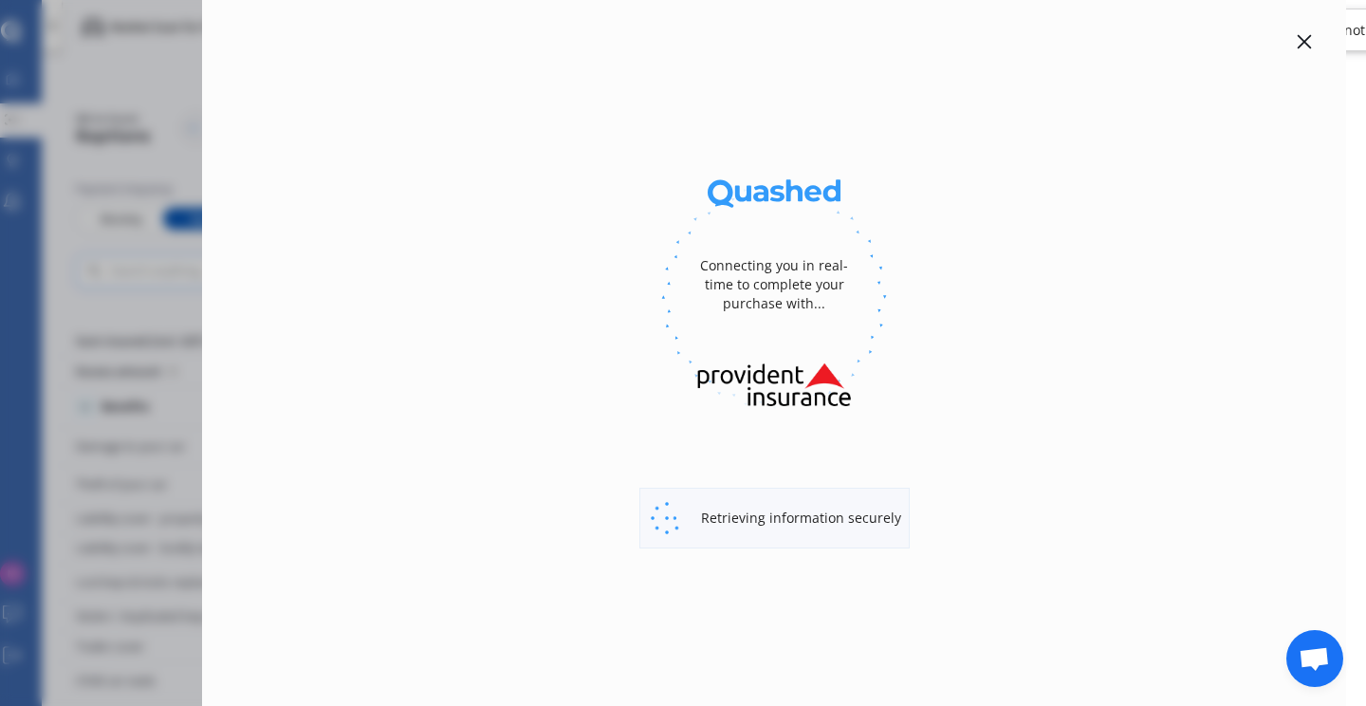
select select "full"
select select "[STREET_ADDRESS]"
select select "HONDA"
select select "JAZZ"
select select "NO"
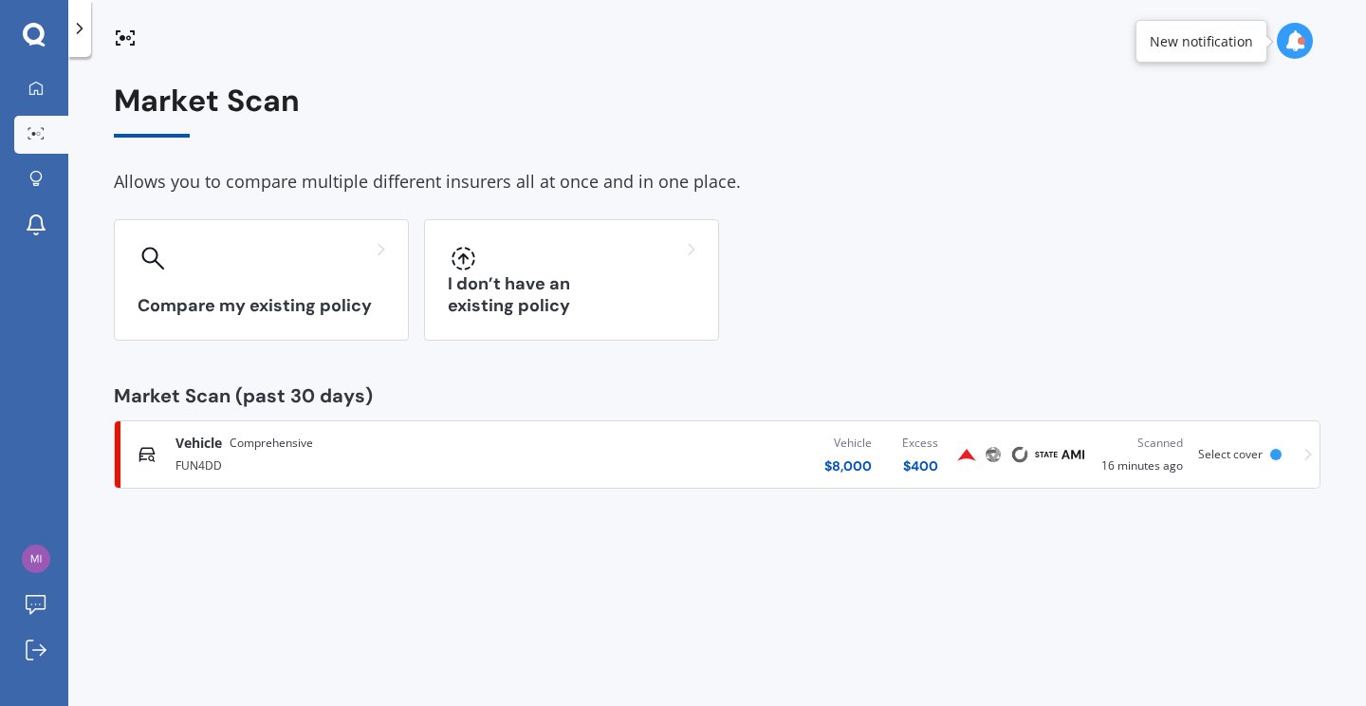
click at [319, 454] on div "FUN4DD" at bounding box center [361, 464] width 370 height 23
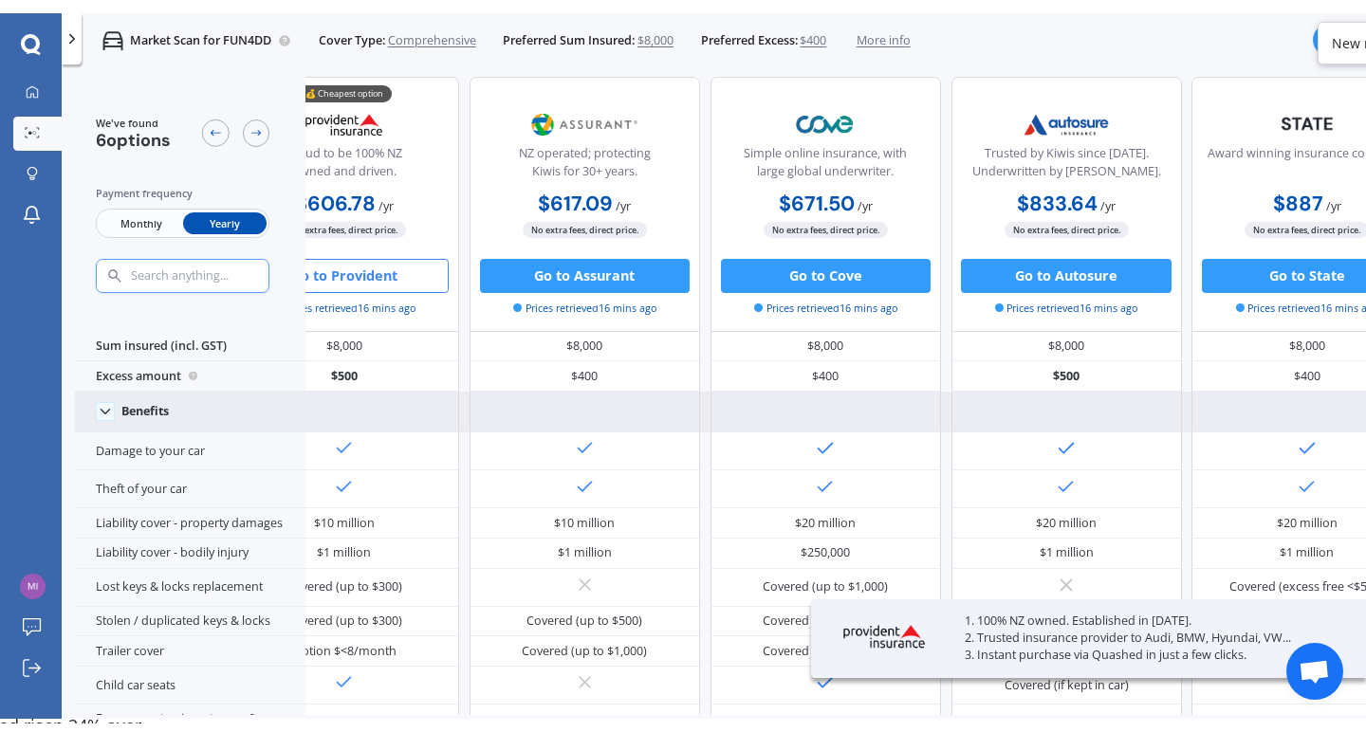
scroll to position [10, 83]
